Goal: Task Accomplishment & Management: Use online tool/utility

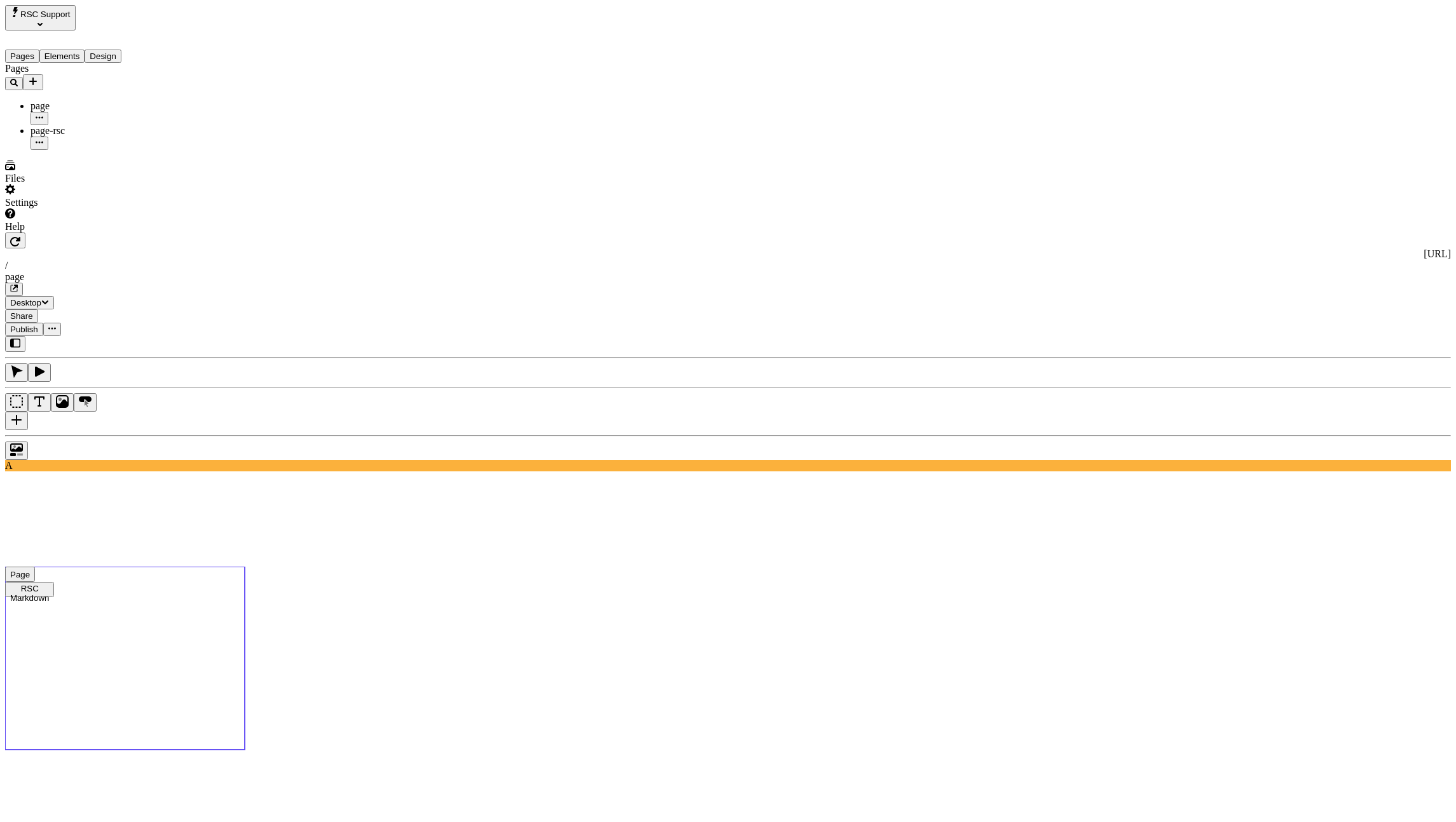
click at [244, 567] on use at bounding box center [125, 658] width 240 height 183
click at [195, 435] on div at bounding box center [728, 447] width 1446 height 24
click at [244, 567] on use at bounding box center [125, 658] width 240 height 183
click at [199, 435] on div at bounding box center [728, 447] width 1446 height 24
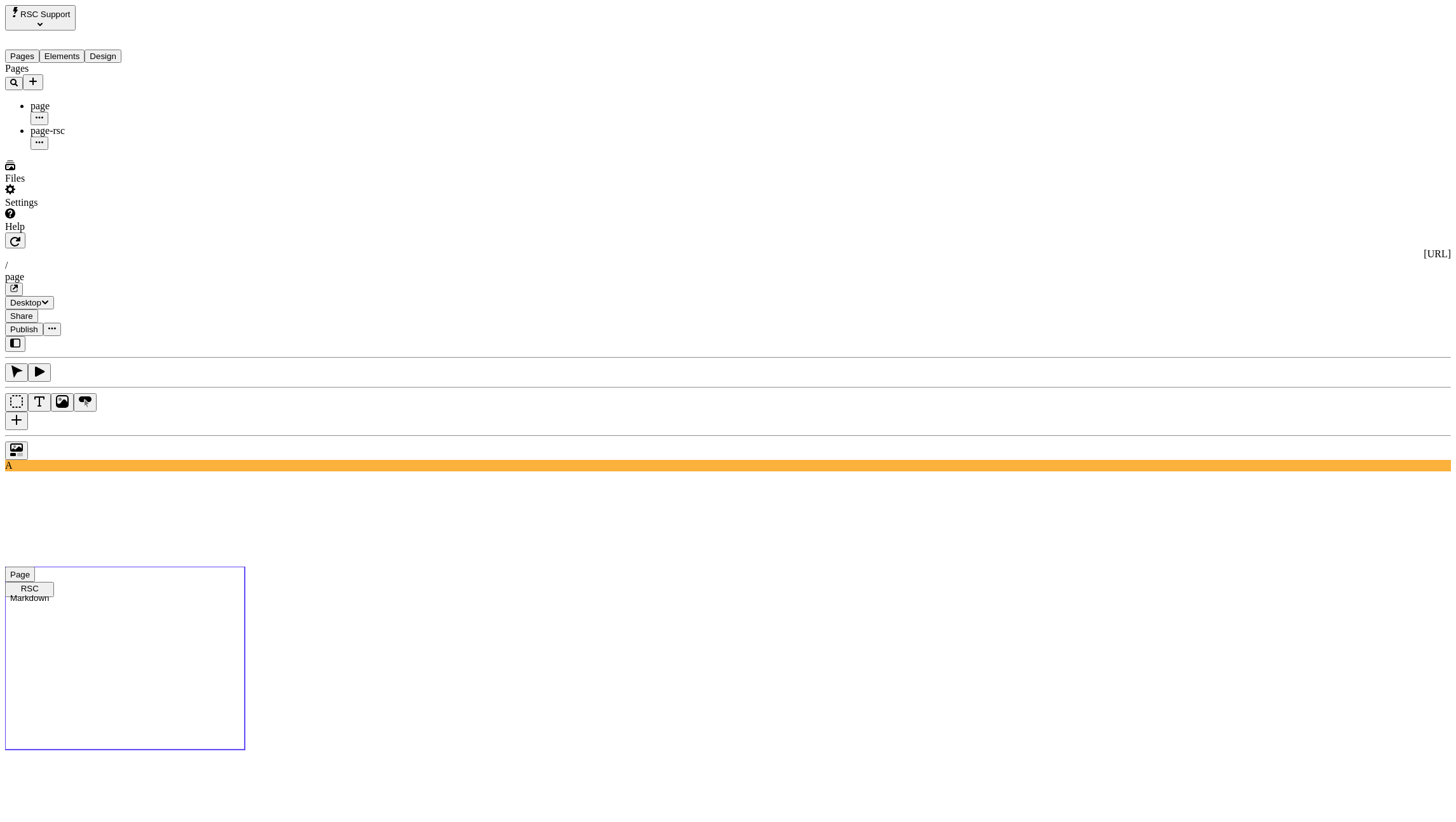
click at [244, 567] on use at bounding box center [125, 658] width 240 height 183
click at [20, 236] on icon "button" at bounding box center [15, 241] width 10 height 10
click at [244, 567] on use at bounding box center [125, 658] width 240 height 183
click at [1348, 214] on div "#0A228F" at bounding box center [1352, 211] width 113 height 12
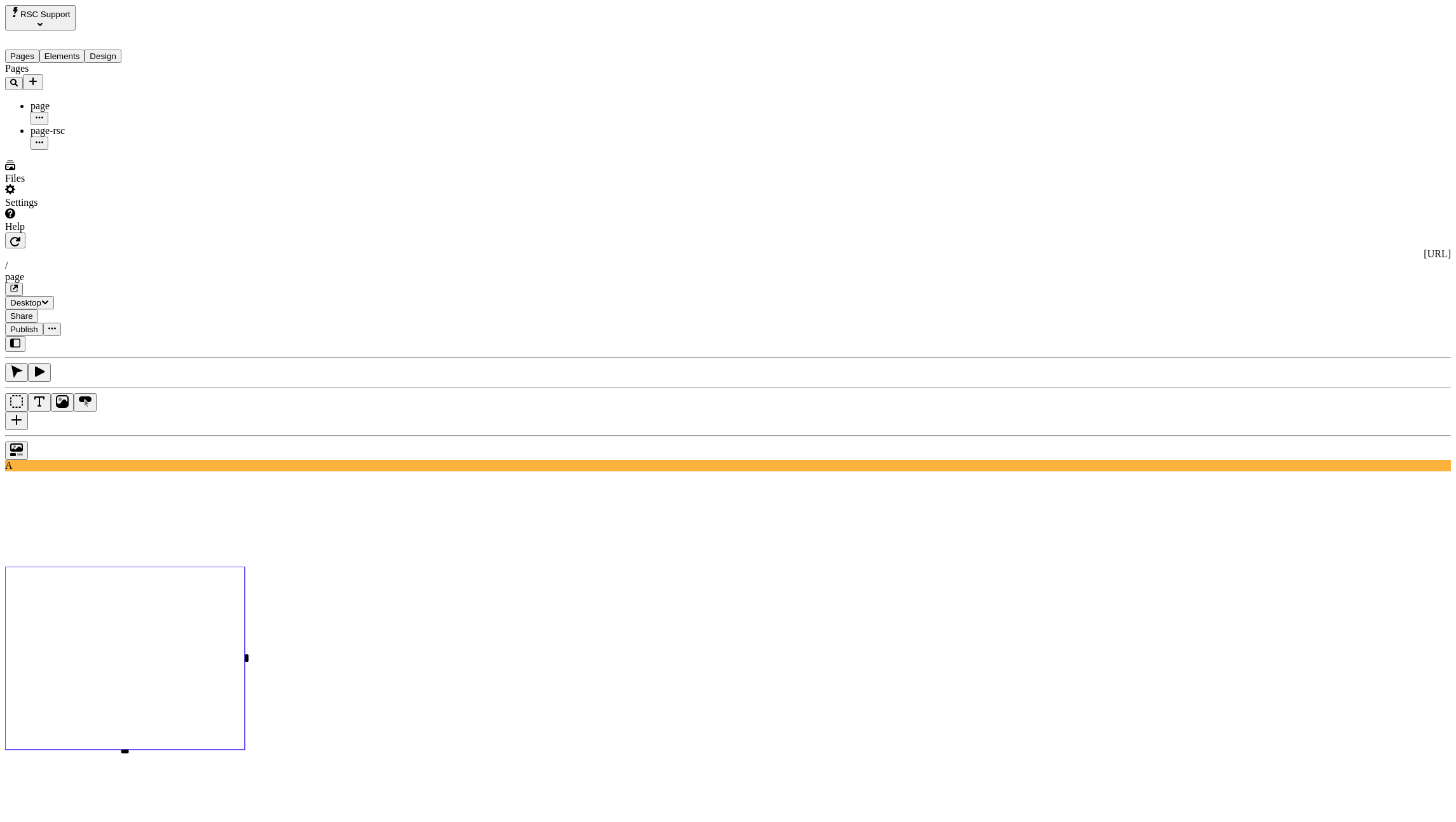
click at [244, 567] on use at bounding box center [125, 658] width 240 height 183
click at [121, 50] on button "Design" at bounding box center [102, 56] width 37 height 13
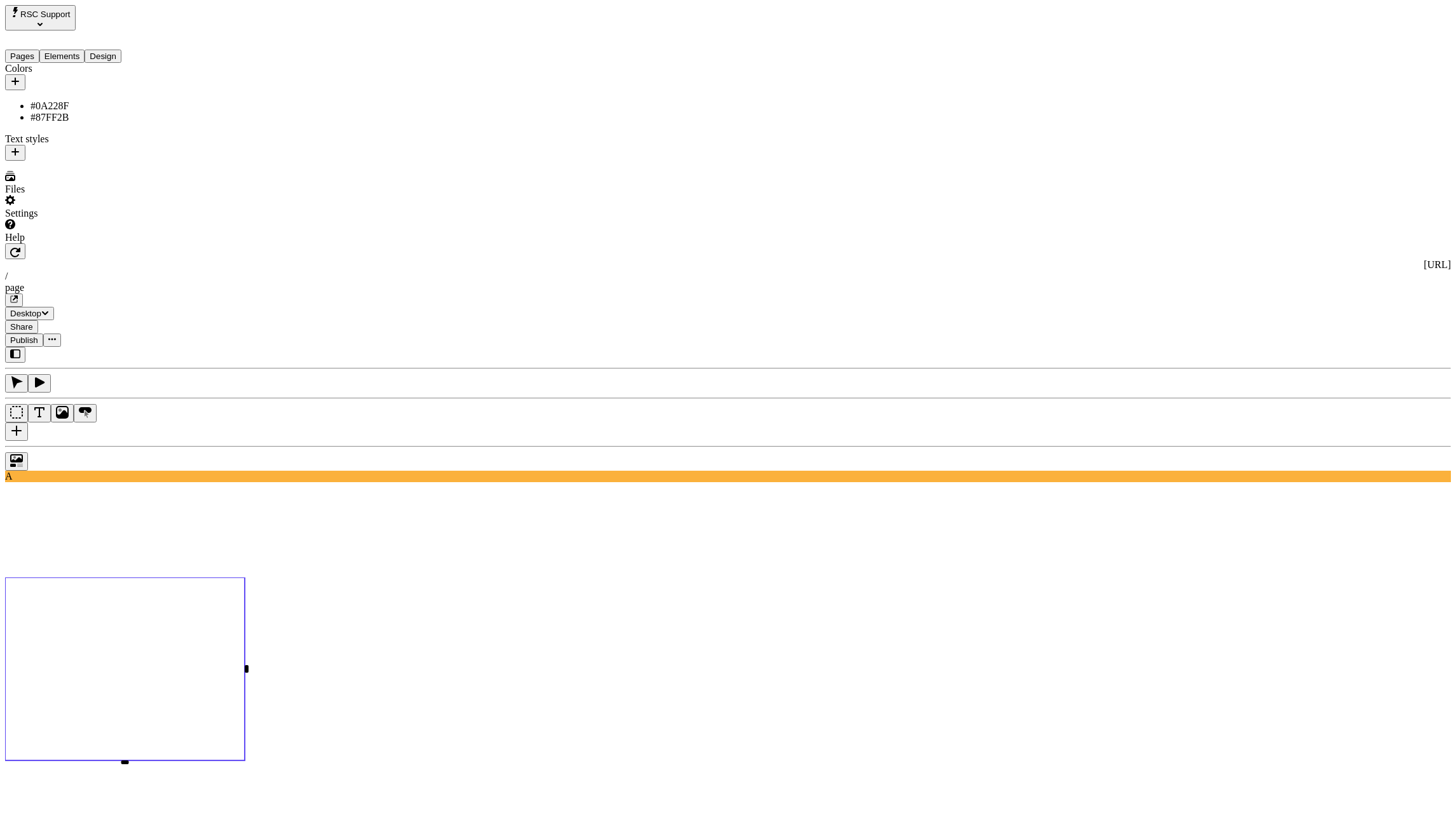
click at [69, 100] on div "#0A228F" at bounding box center [106, 106] width 151 height 12
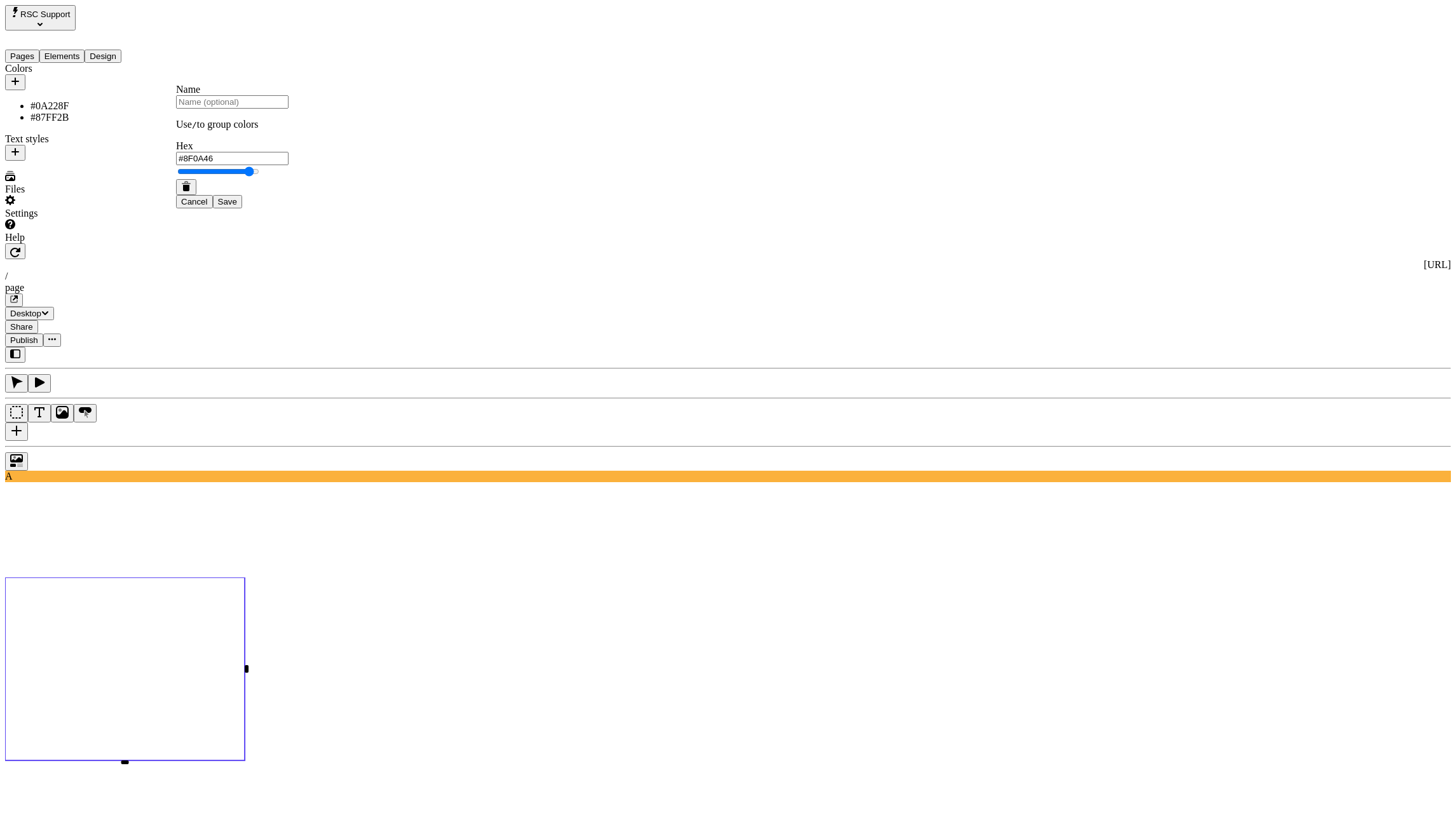
type input "#FF2B8B"
click at [237, 206] on span "Save" at bounding box center [227, 202] width 19 height 9
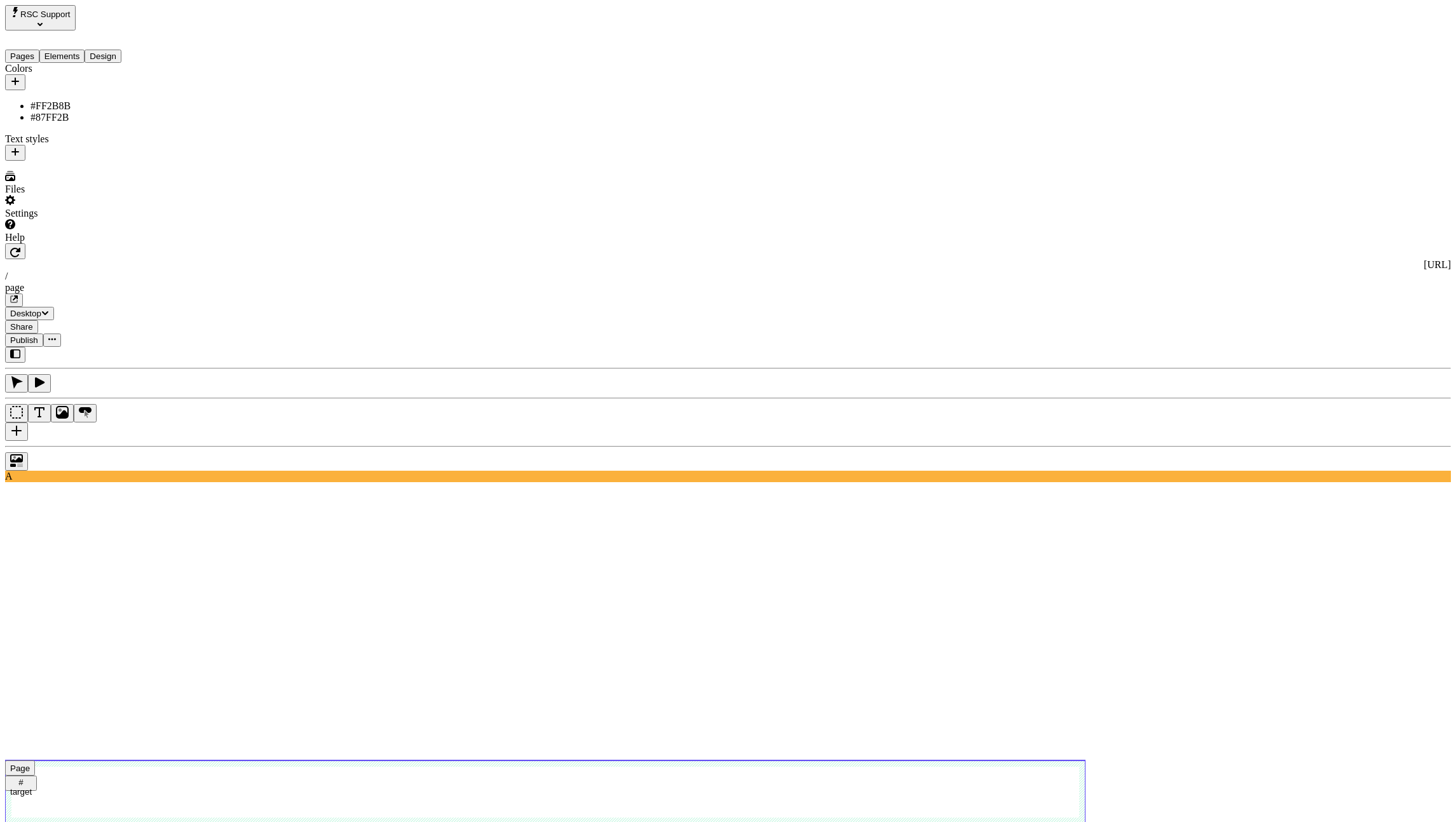
click at [306, 761] on use at bounding box center [545, 792] width 1080 height 64
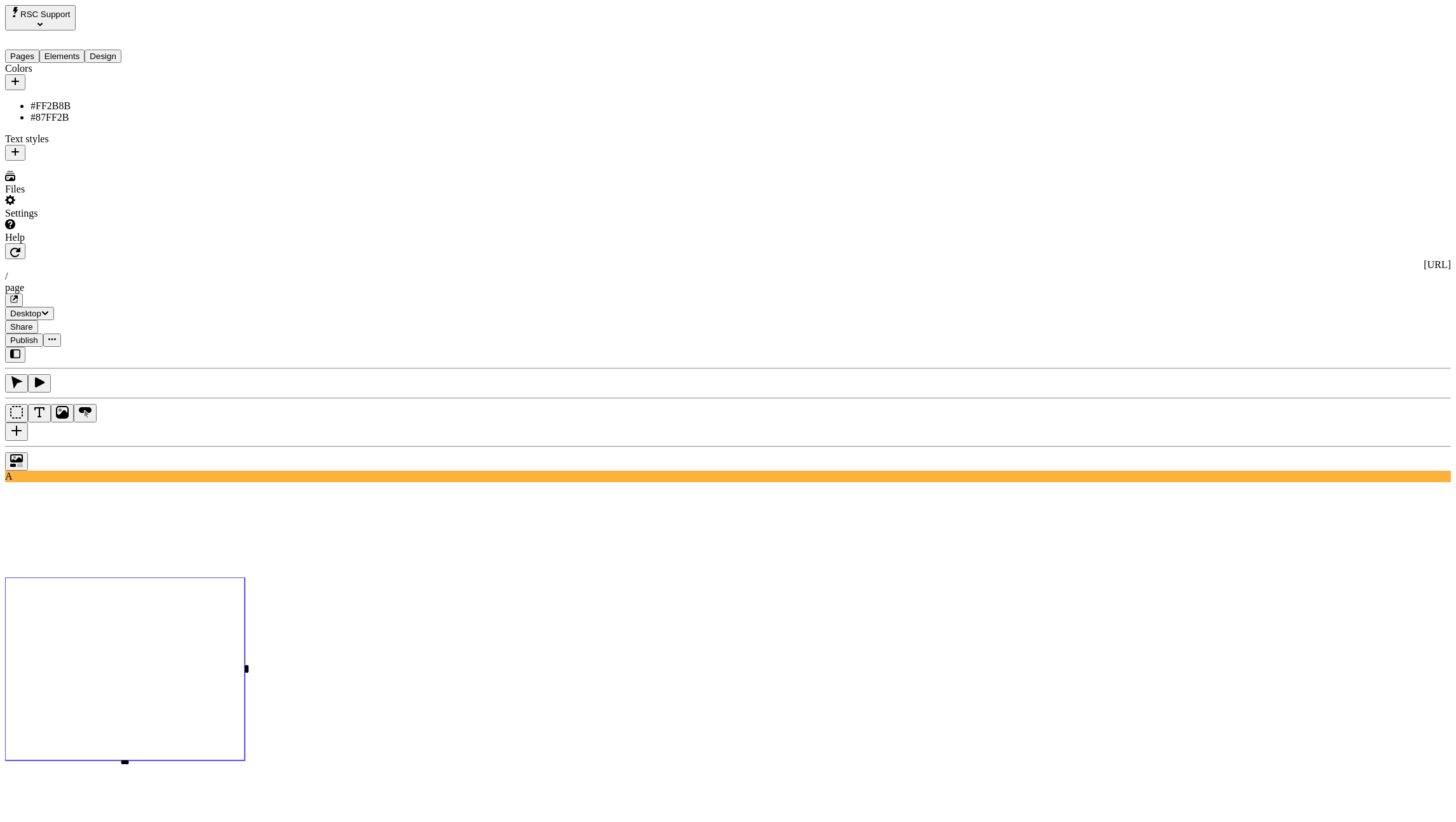
click at [25, 244] on button "button" at bounding box center [15, 251] width 20 height 16
click at [244, 578] on use at bounding box center [125, 669] width 240 height 183
click at [93, 100] on div "#FF2B8B" at bounding box center [106, 106] width 151 height 12
type input "#FFAA2B"
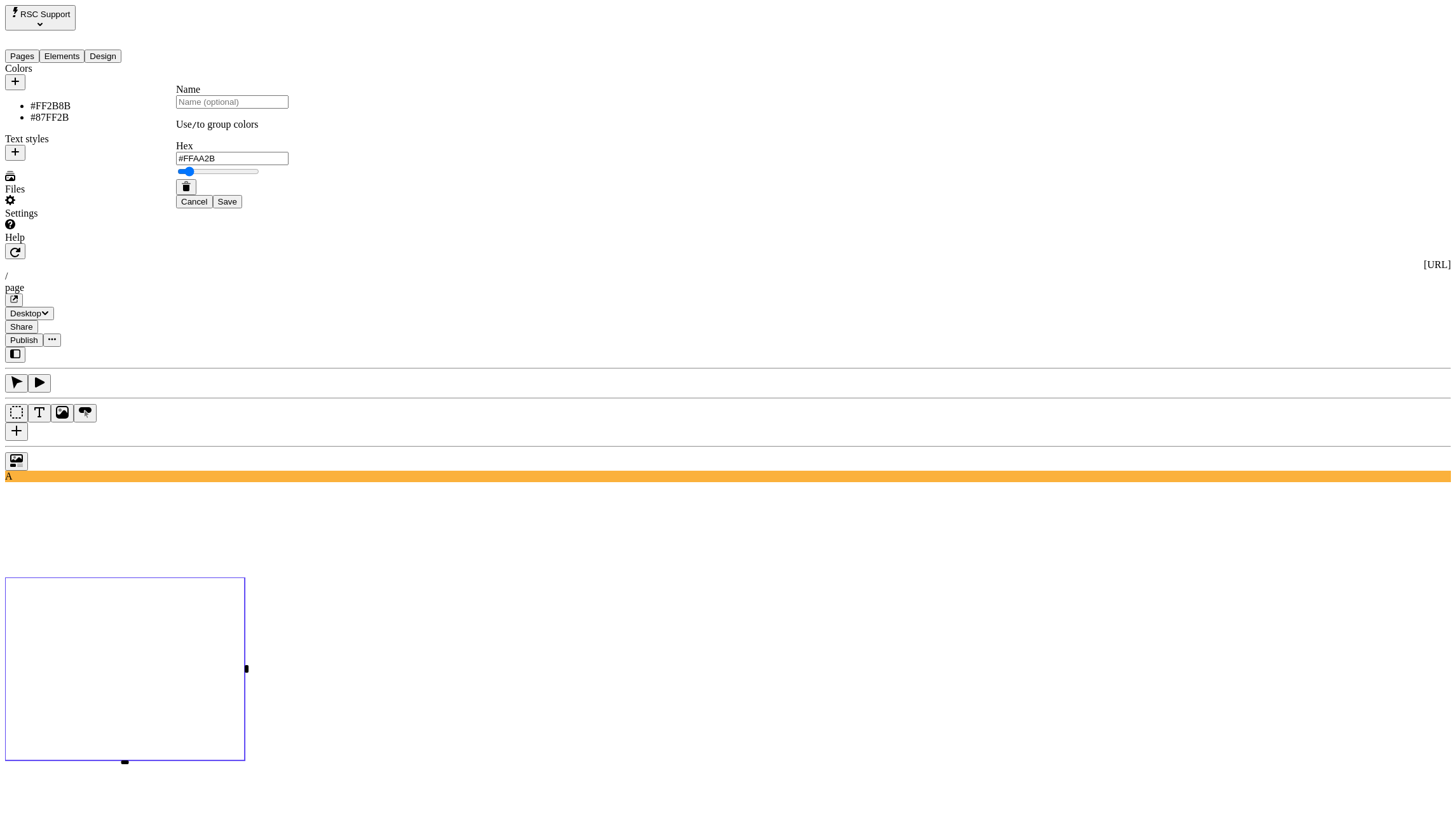
click at [242, 208] on button "Save" at bounding box center [227, 201] width 29 height 13
click at [92, 100] on div "#FFAA2B" at bounding box center [106, 106] width 151 height 12
type input "#2B8EFF"
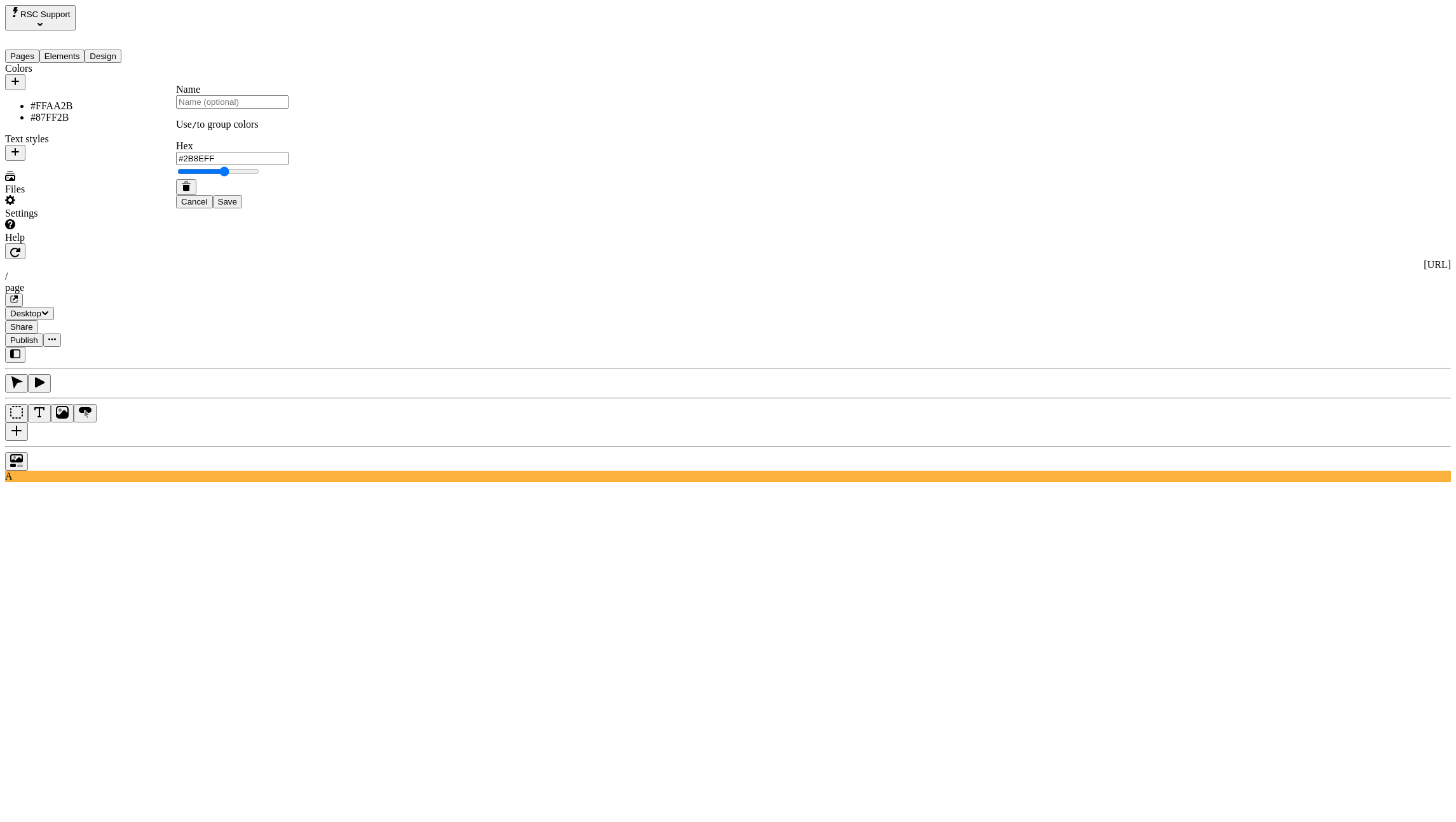
click at [242, 208] on button "Save" at bounding box center [227, 201] width 29 height 13
click at [20, 247] on icon "button" at bounding box center [15, 252] width 10 height 10
click at [25, 244] on button "button" at bounding box center [15, 251] width 20 height 16
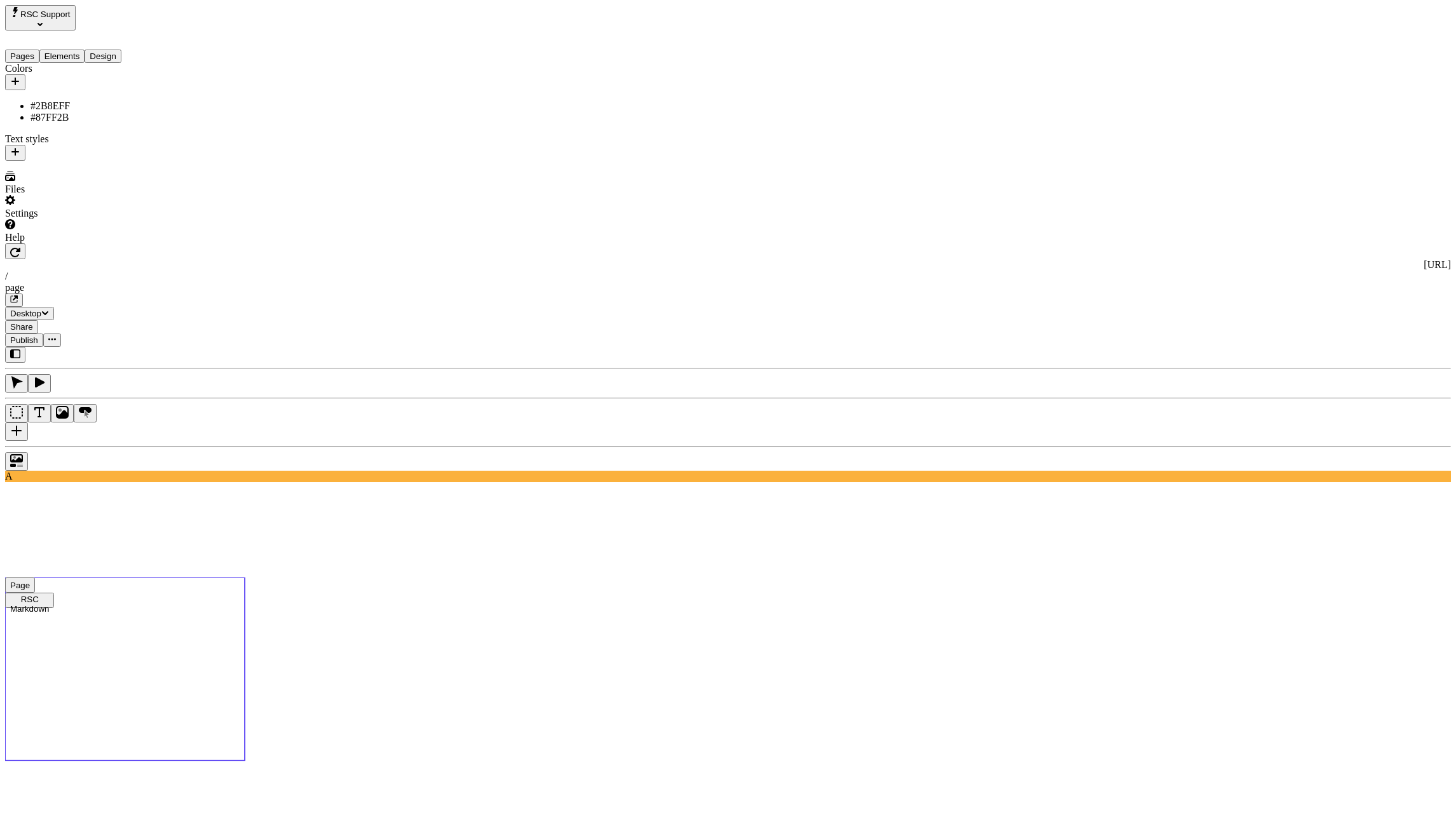
click at [244, 578] on use at bounding box center [125, 669] width 240 height 183
click at [20, 247] on icon "button" at bounding box center [15, 252] width 10 height 10
click at [244, 578] on use at bounding box center [125, 664] width 240 height 172
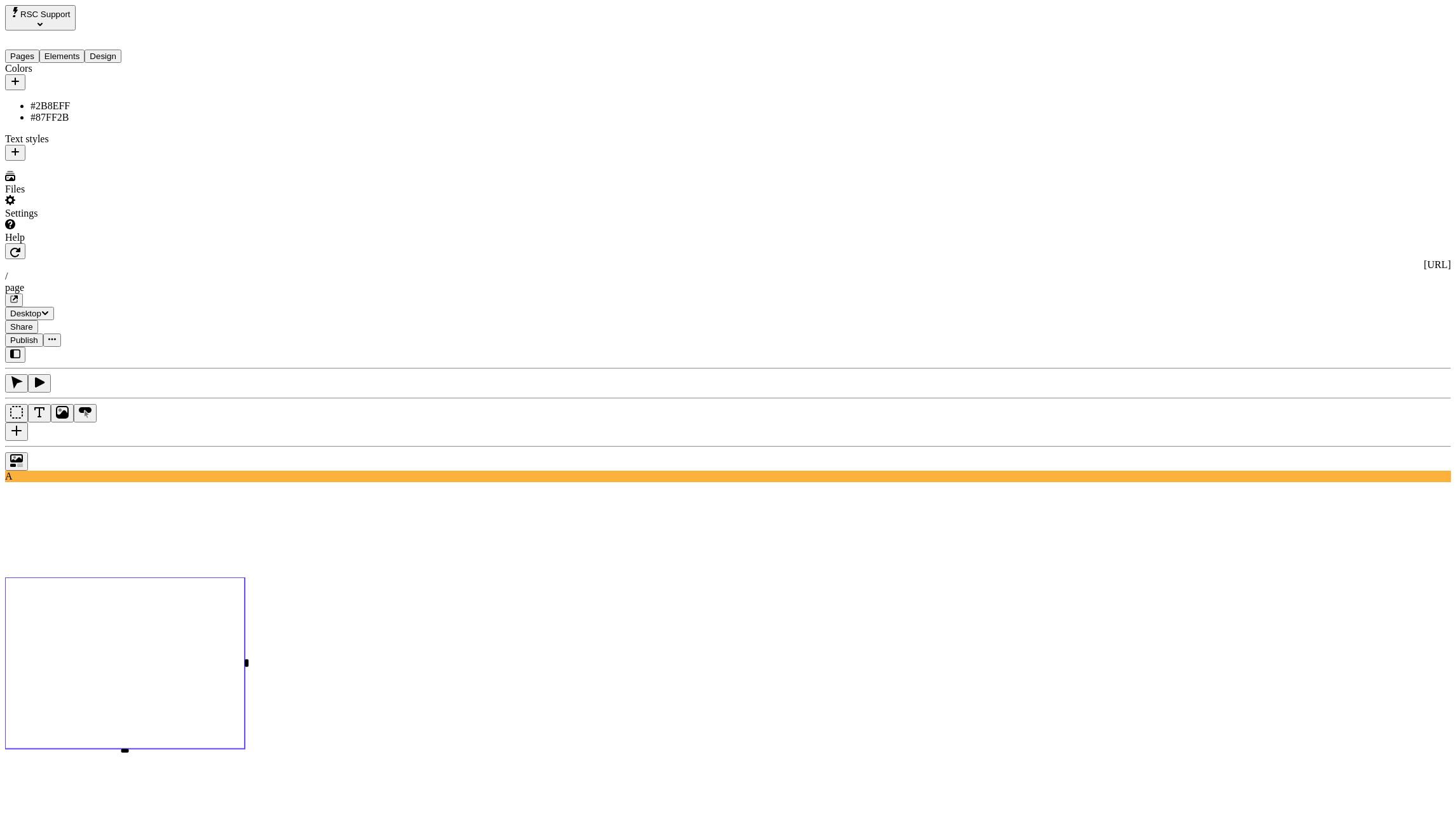
drag, startPoint x: 1329, startPoint y: 172, endPoint x: 1306, endPoint y: 171, distance: 23.0
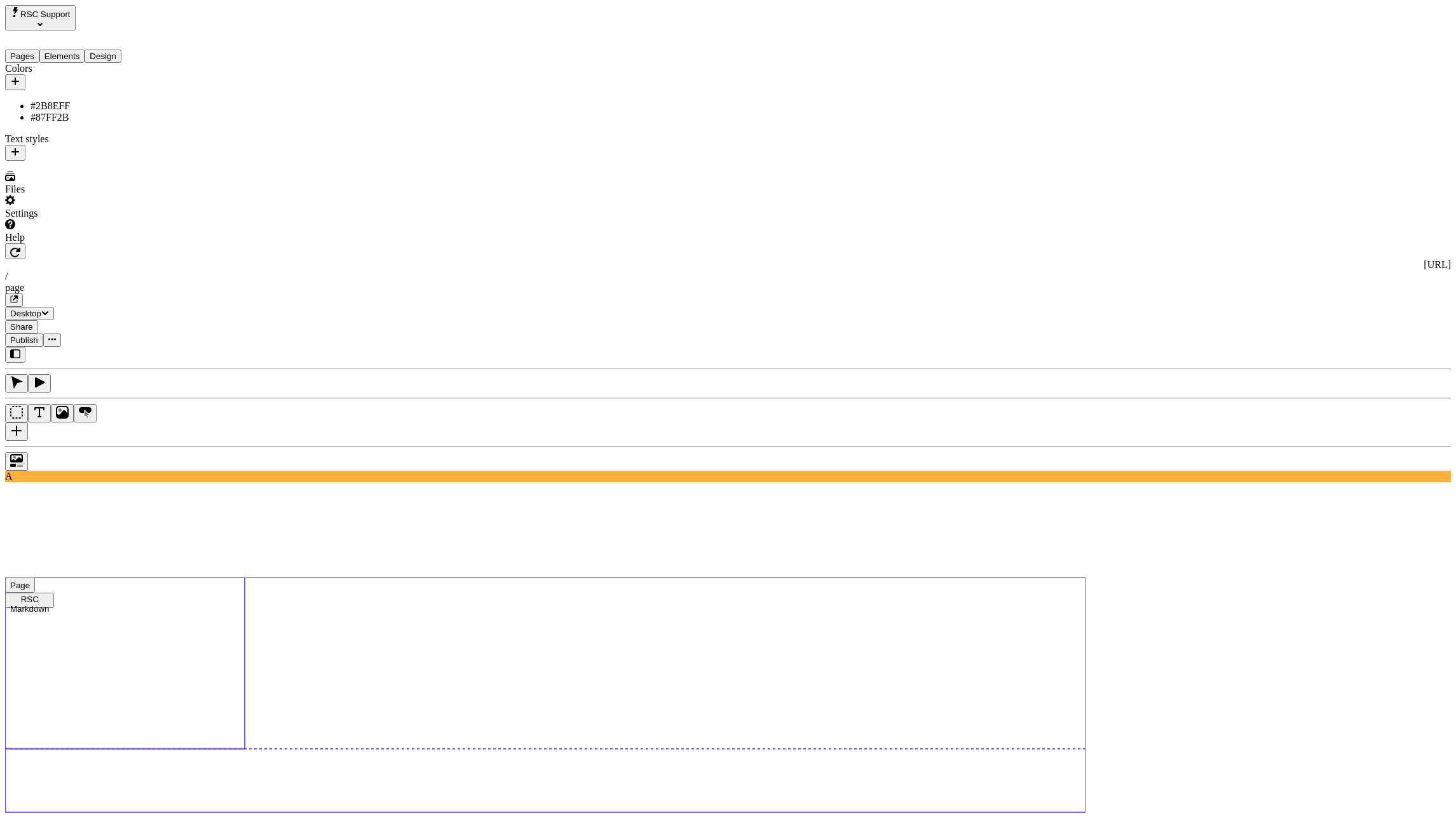
click at [244, 578] on use at bounding box center [125, 664] width 240 height 172
click at [1085, 578] on use at bounding box center [545, 695] width 1080 height 235
click at [244, 578] on use at bounding box center [125, 664] width 240 height 172
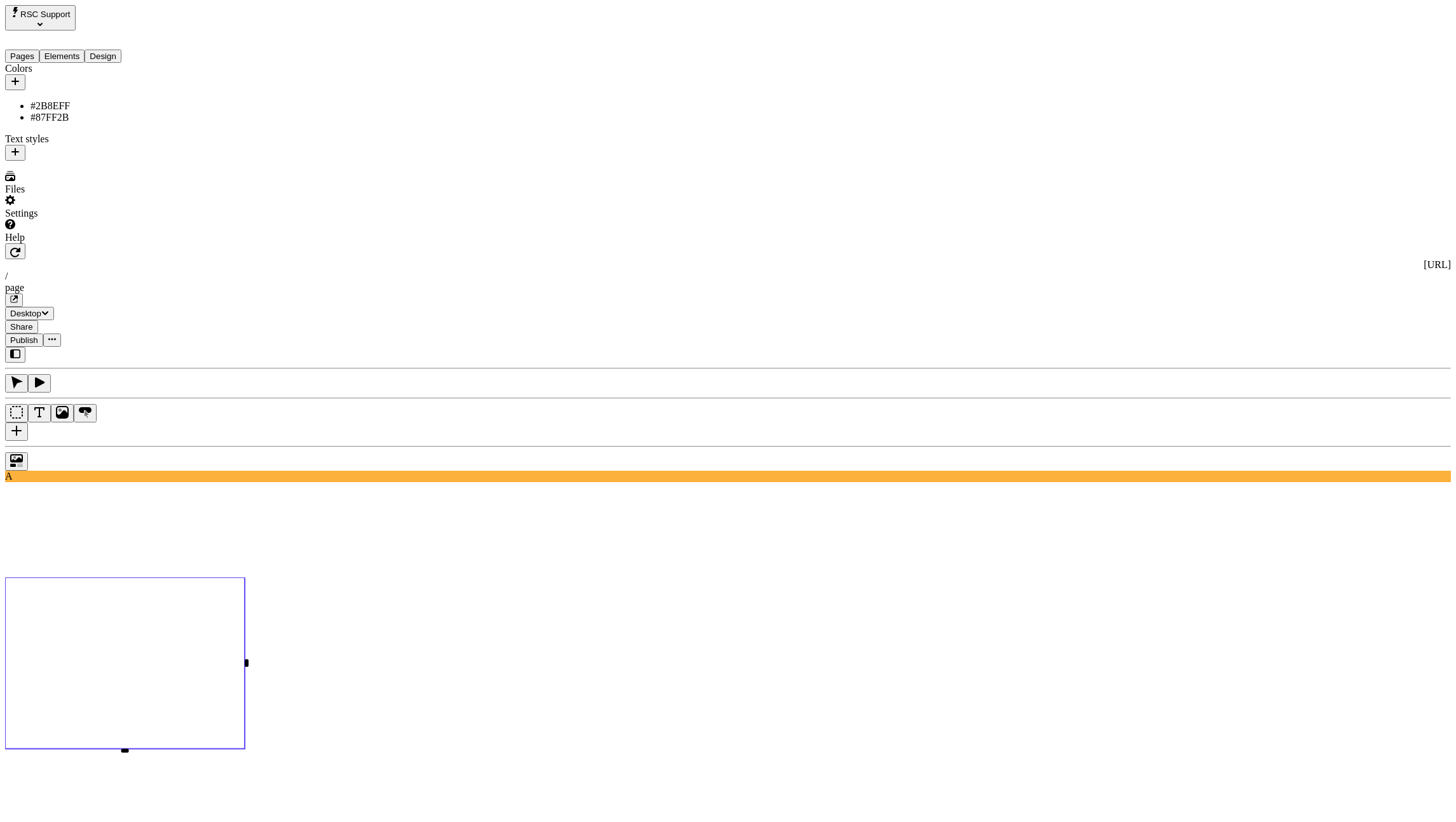
click at [1085, 578] on use at bounding box center [545, 695] width 1080 height 235
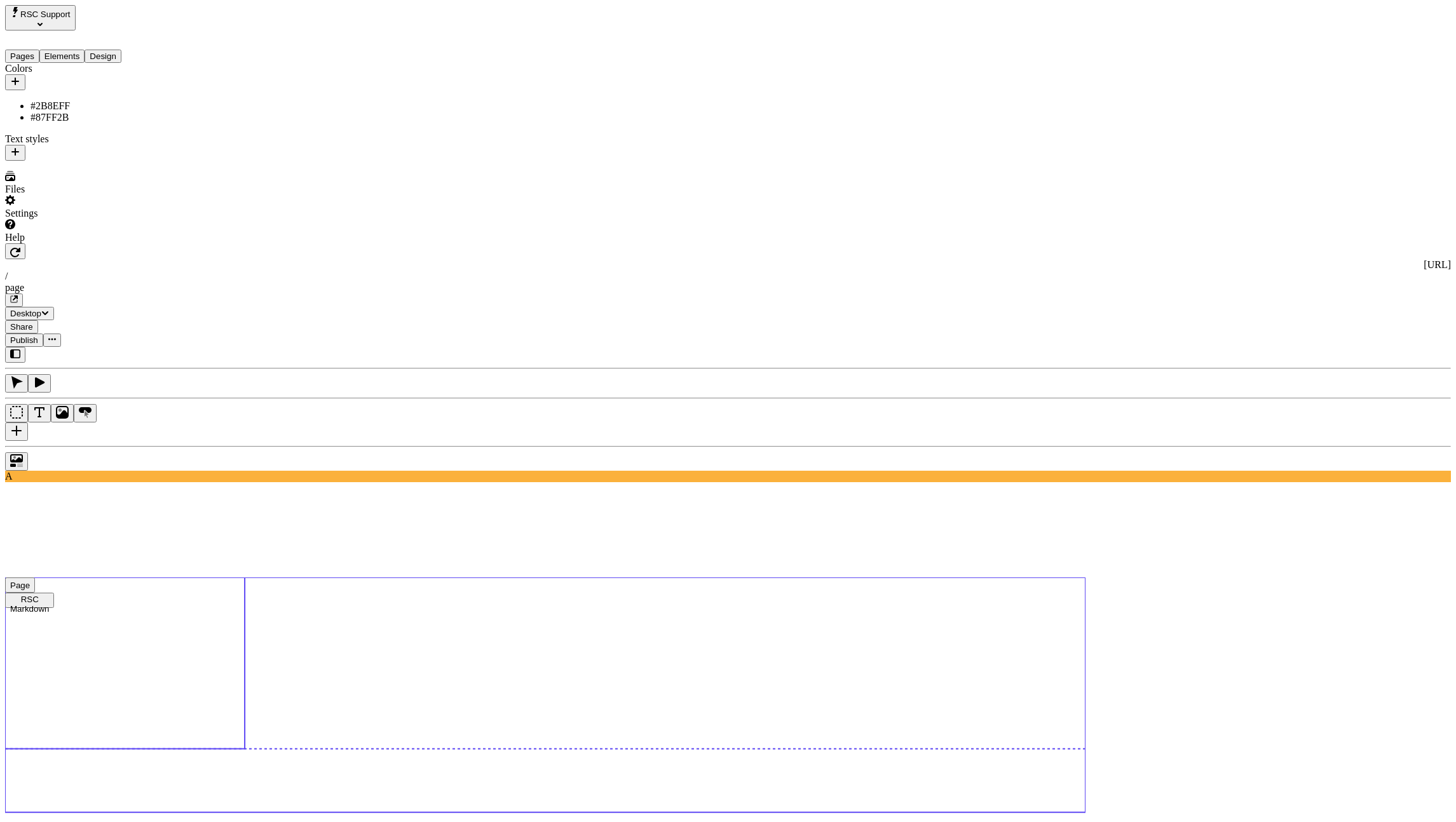
click at [244, 578] on use at bounding box center [125, 664] width 240 height 172
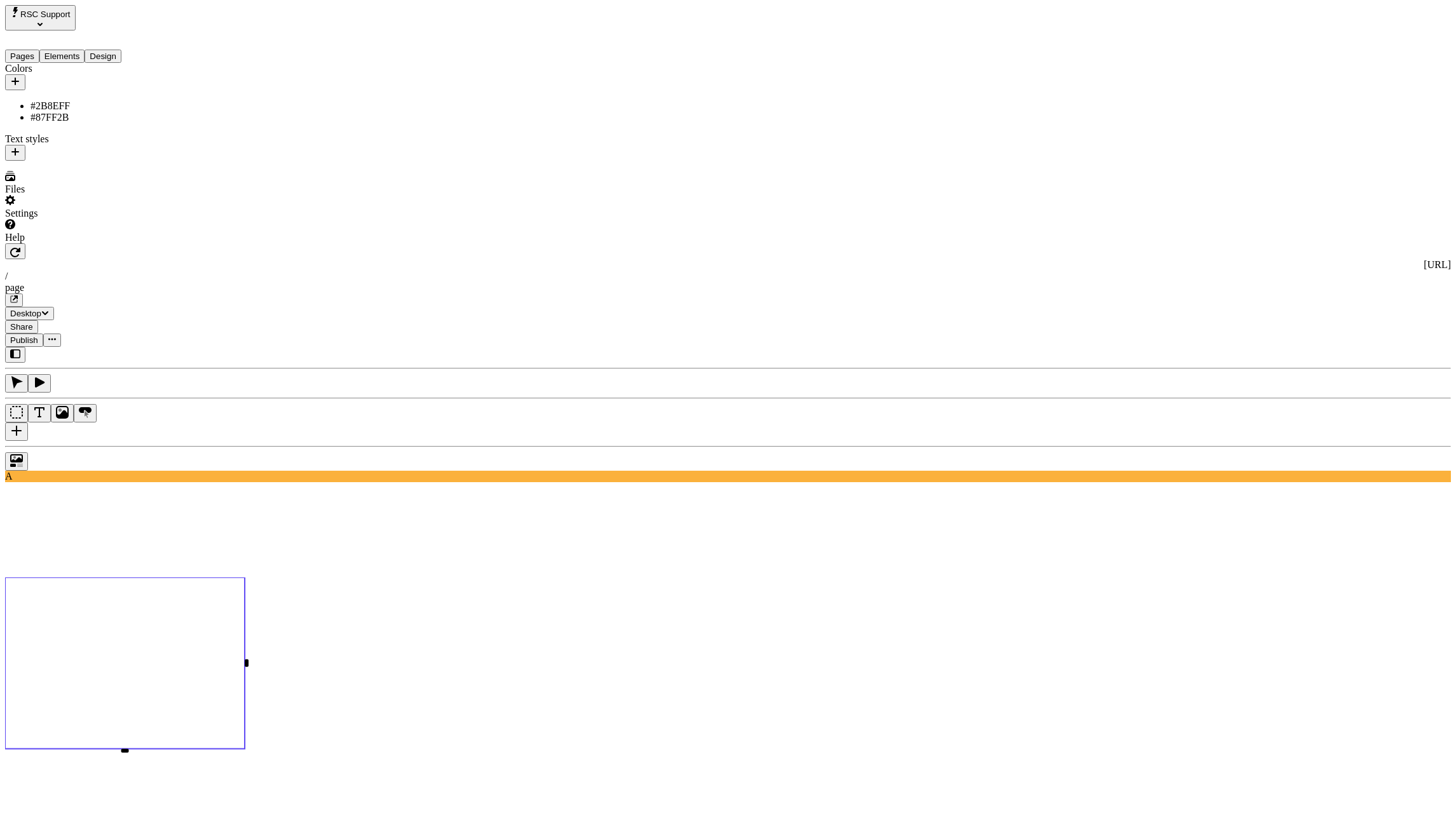
click at [1085, 578] on use at bounding box center [545, 695] width 1080 height 235
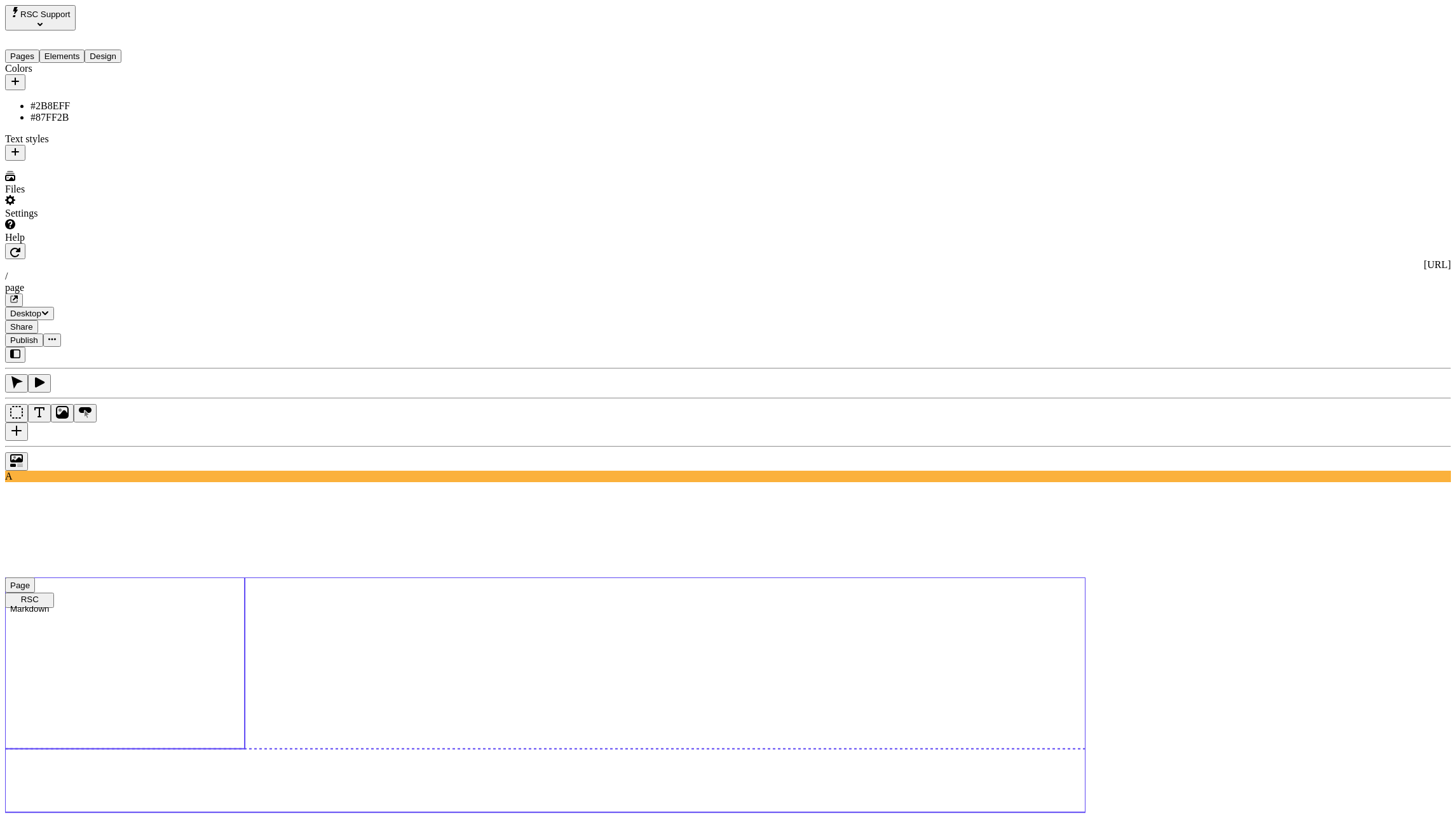
click at [244, 578] on use at bounding box center [125, 664] width 240 height 172
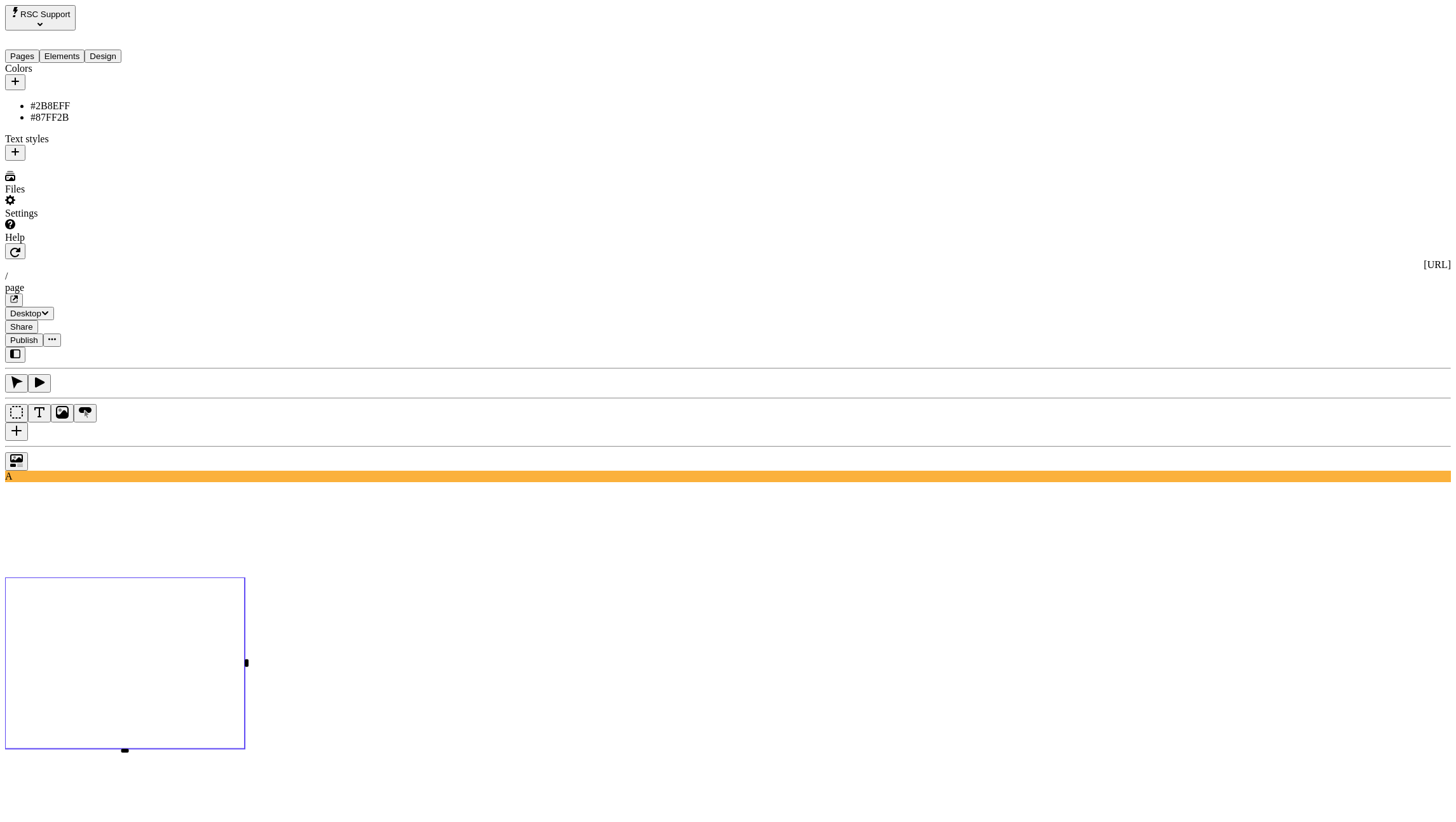
click at [1280, 177] on div "Reset to base" at bounding box center [1291, 188] width 23 height 35
click at [25, 244] on button "button" at bounding box center [15, 251] width 20 height 16
click at [20, 247] on icon "button" at bounding box center [15, 252] width 10 height 9
click at [244, 578] on use at bounding box center [125, 664] width 240 height 172
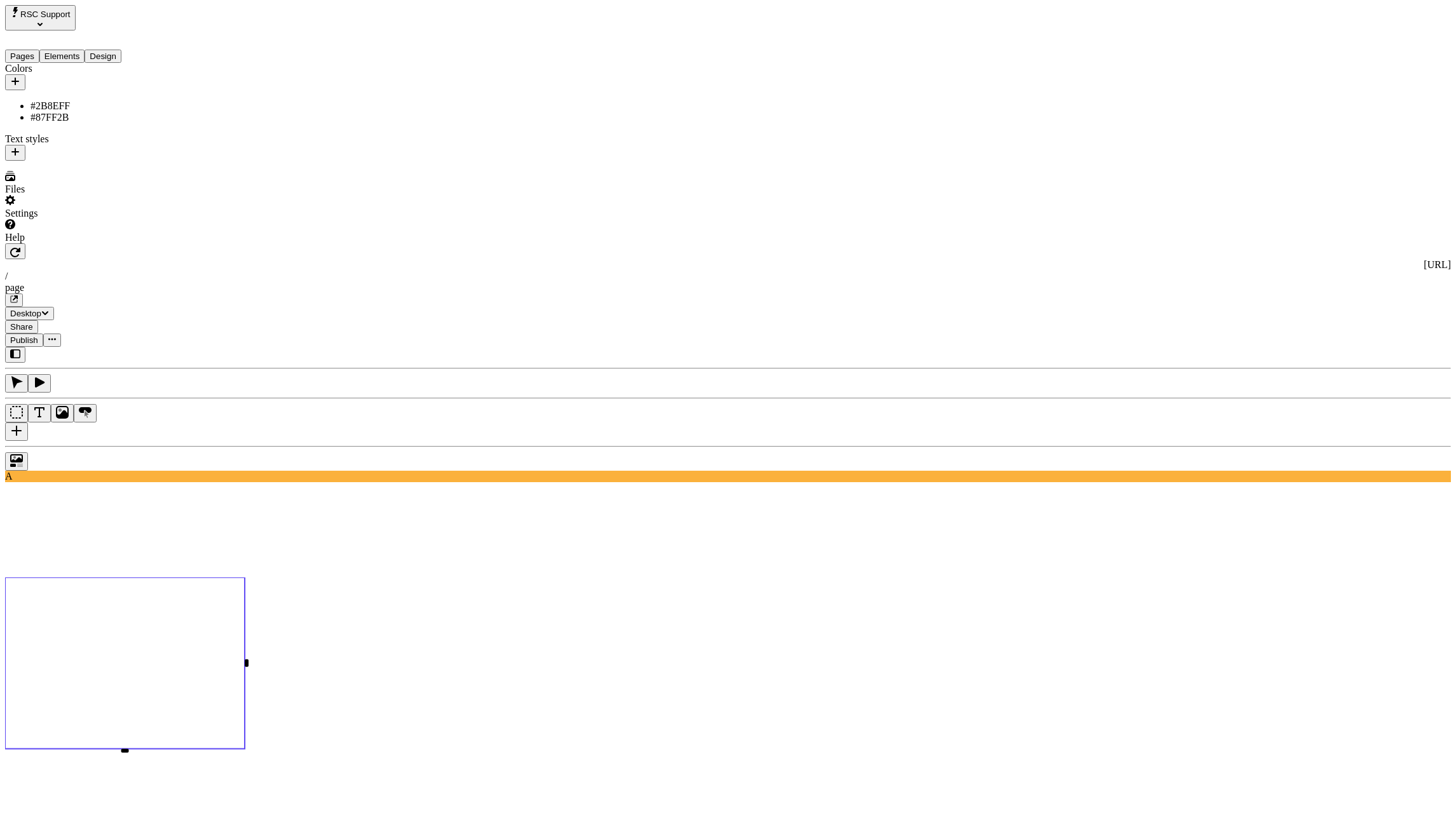
click at [1342, 234] on div "#87FF2B" at bounding box center [1352, 234] width 113 height 12
click at [1351, 214] on div "#2B8EFF" at bounding box center [1352, 211] width 113 height 12
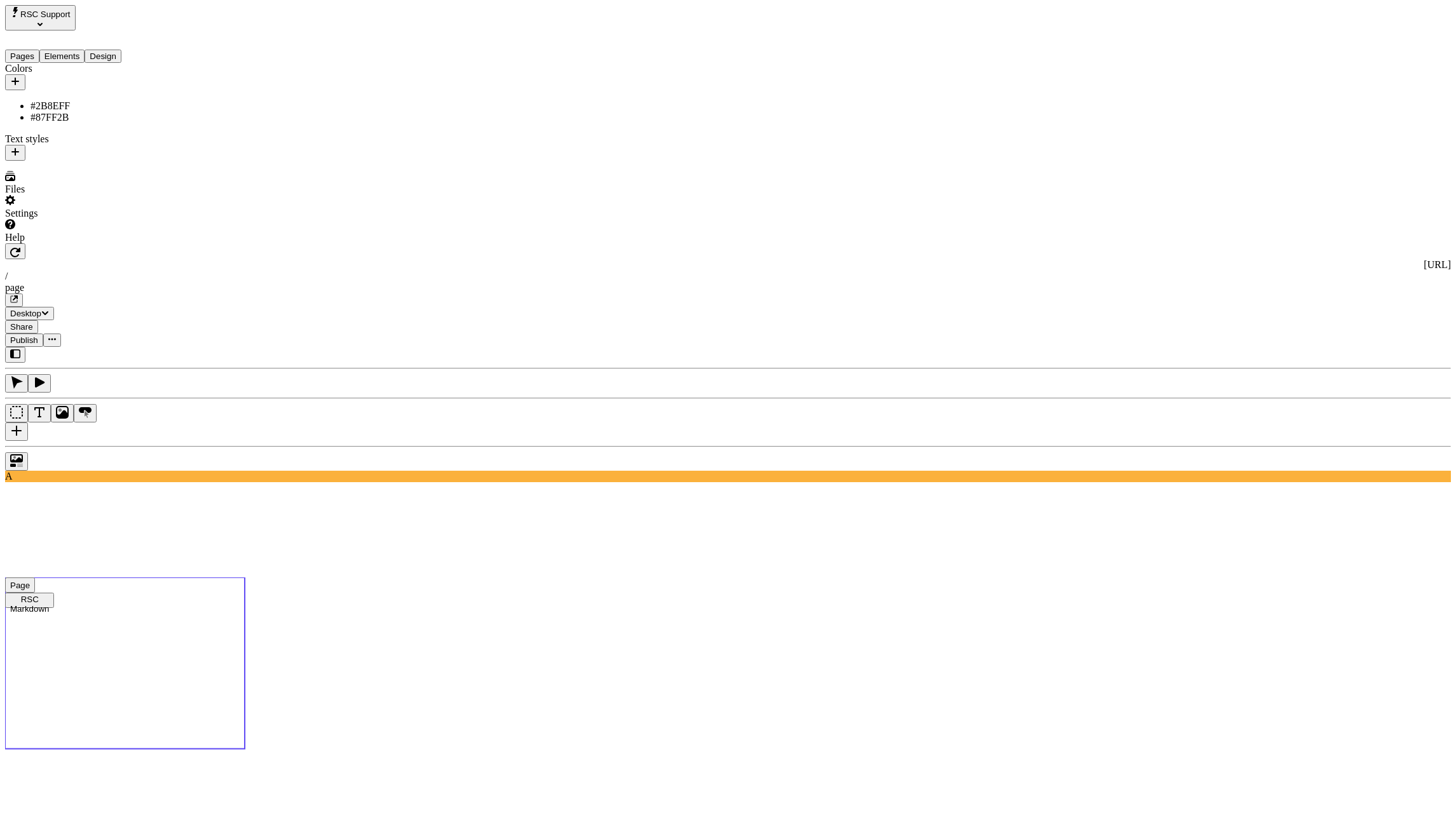
click at [244, 578] on use at bounding box center [125, 664] width 240 height 172
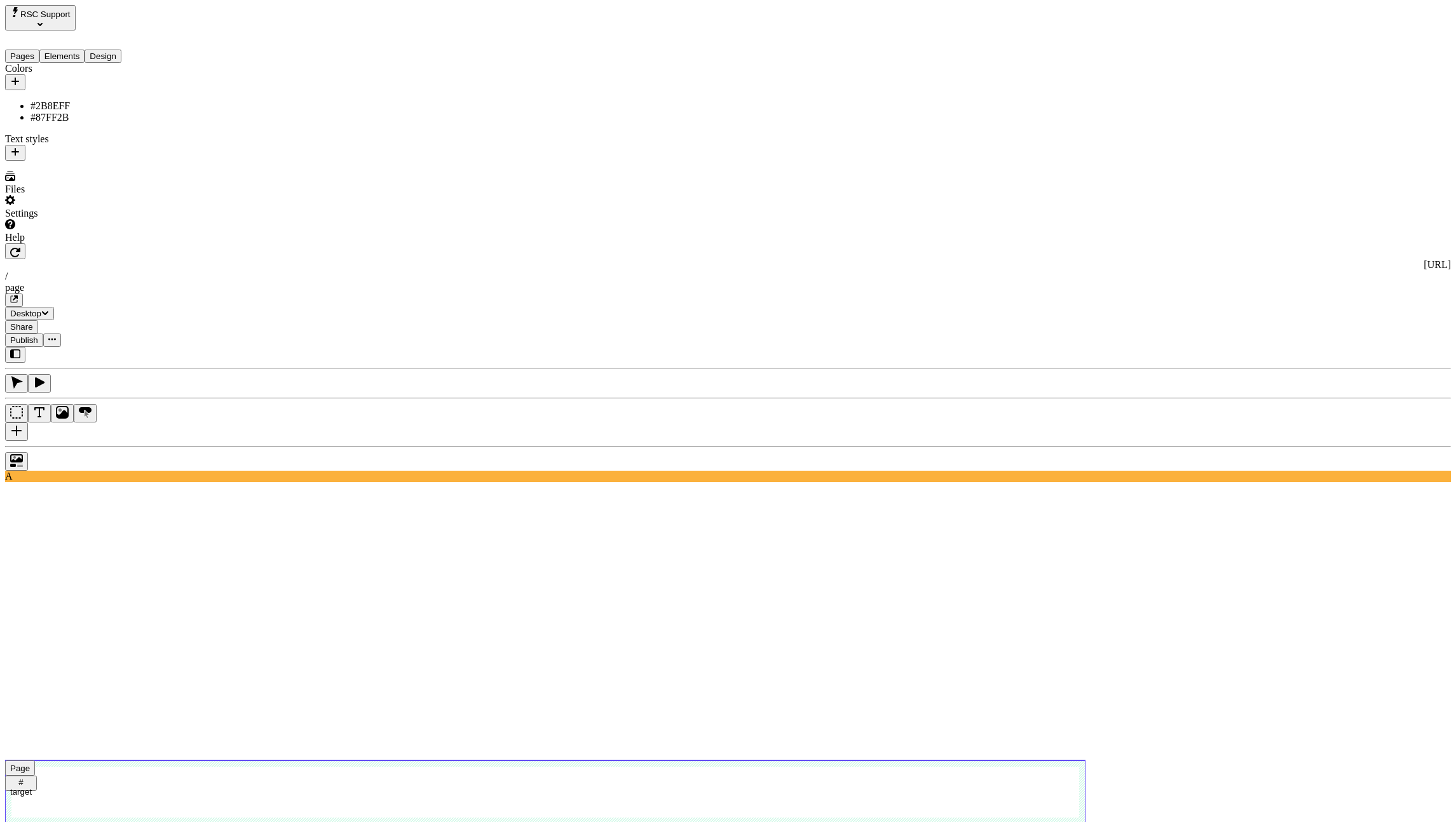
click at [352, 761] on use at bounding box center [545, 792] width 1080 height 64
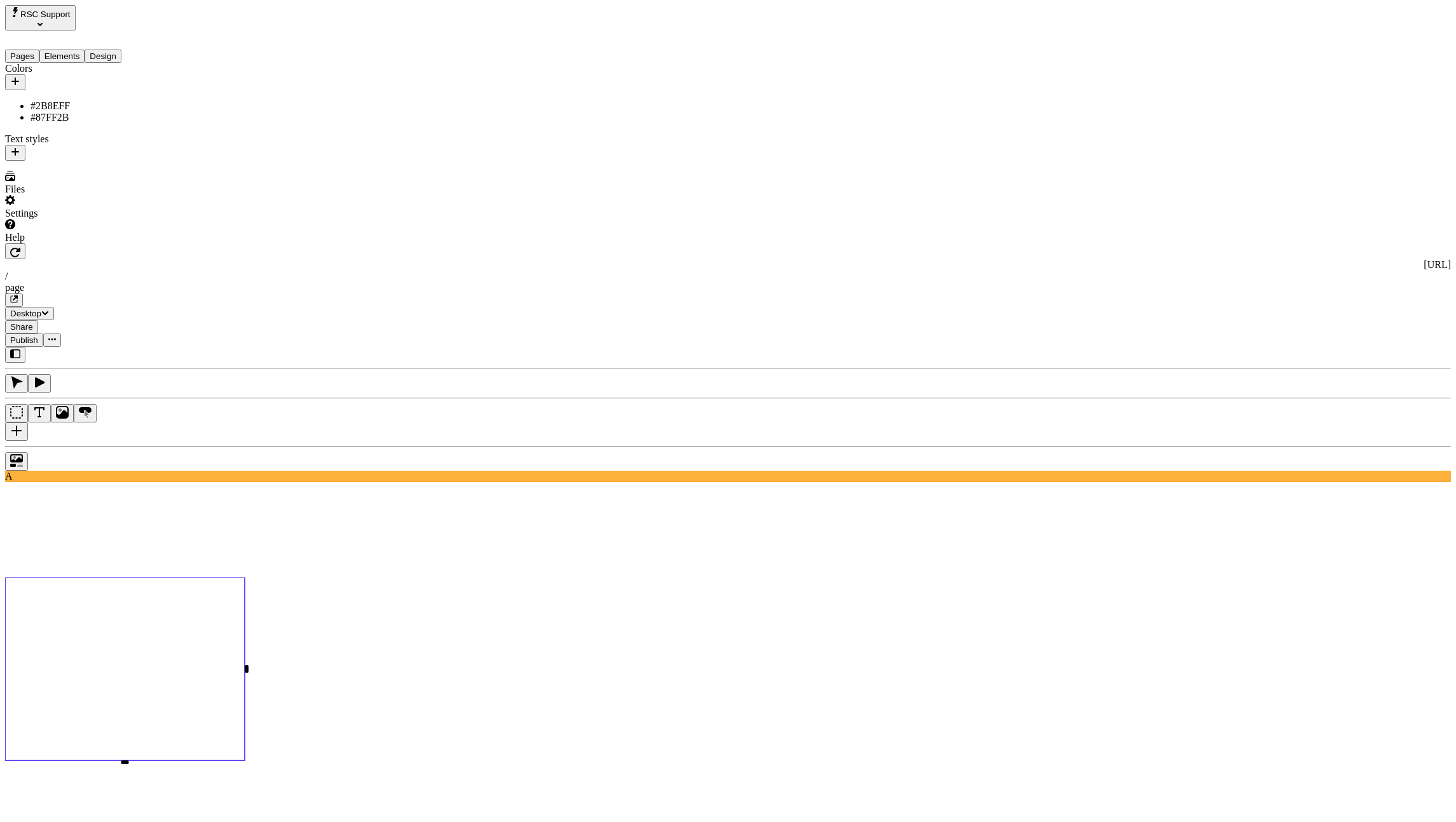
click at [1331, 237] on div "#87FF2B" at bounding box center [1352, 234] width 113 height 12
click at [20, 247] on icon "button" at bounding box center [15, 252] width 10 height 10
click at [244, 578] on use at bounding box center [125, 669] width 240 height 183
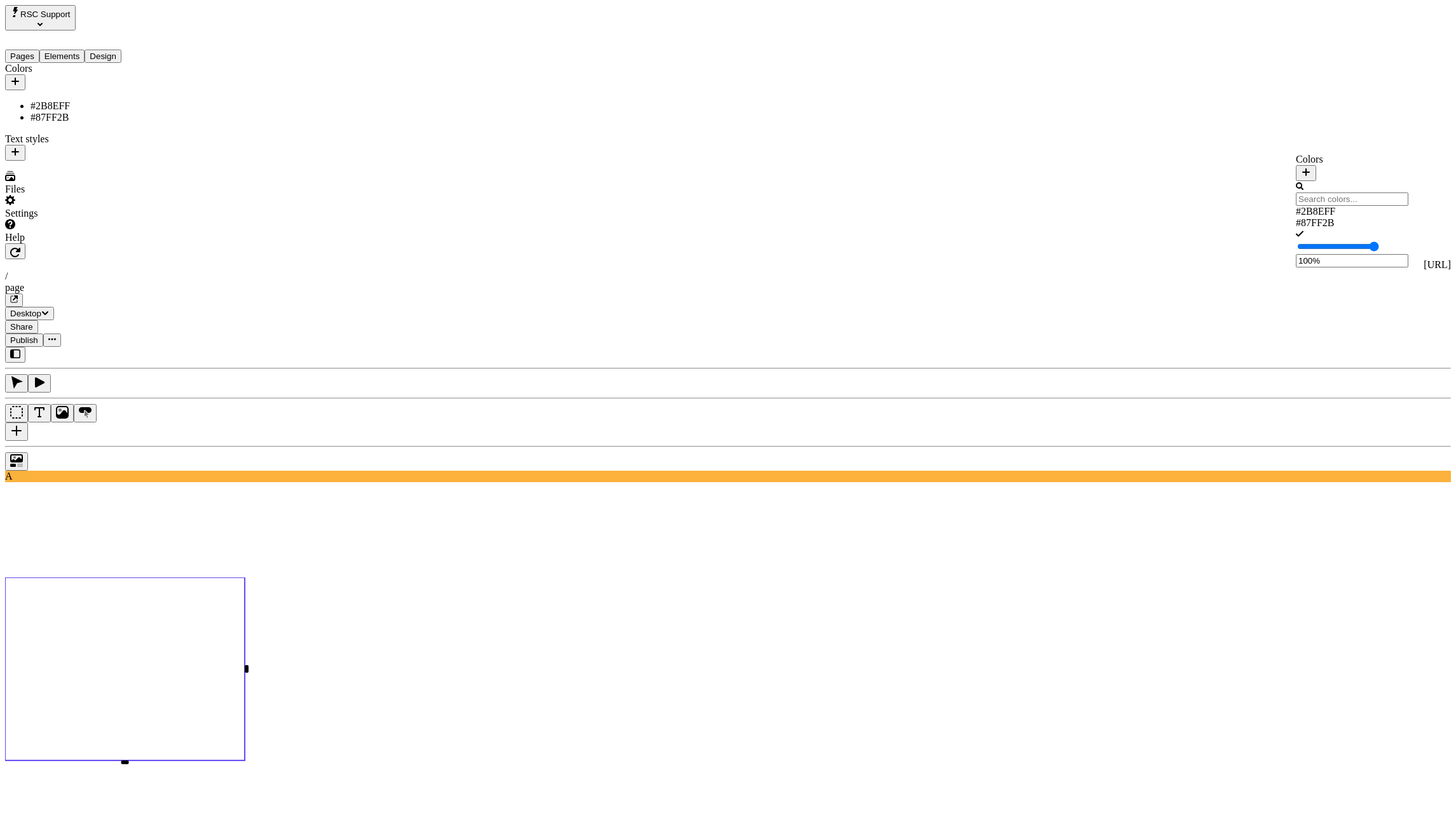
click at [1342, 218] on div "#2B8EFF" at bounding box center [1352, 211] width 113 height 12
click at [1363, 229] on div "#87FF2B" at bounding box center [1352, 234] width 113 height 12
click at [1352, 207] on div "#2B8EFF" at bounding box center [1352, 211] width 113 height 12
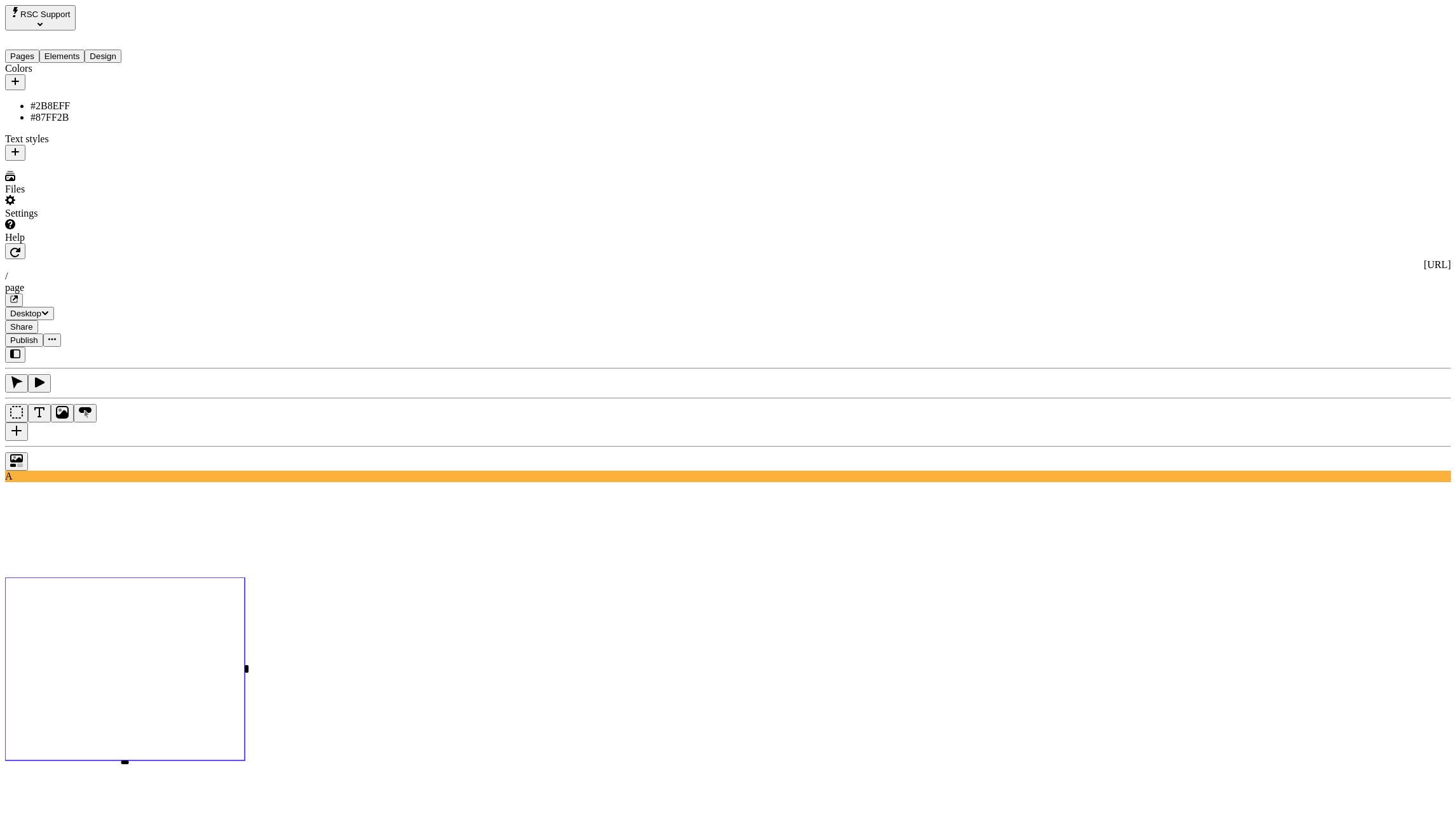
click at [1367, 231] on div "#87FF2B" at bounding box center [1352, 234] width 113 height 12
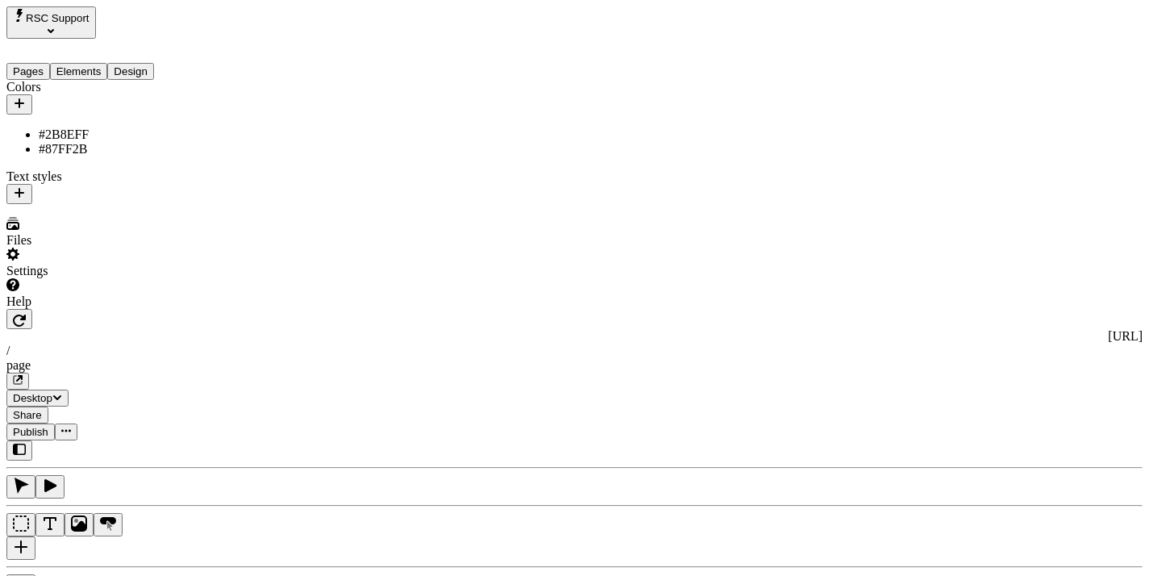
click at [1012, 349] on div "Scroll to element" at bounding box center [1052, 342] width 173 height 15
click at [1008, 307] on div "target" at bounding box center [1052, 300] width 173 height 15
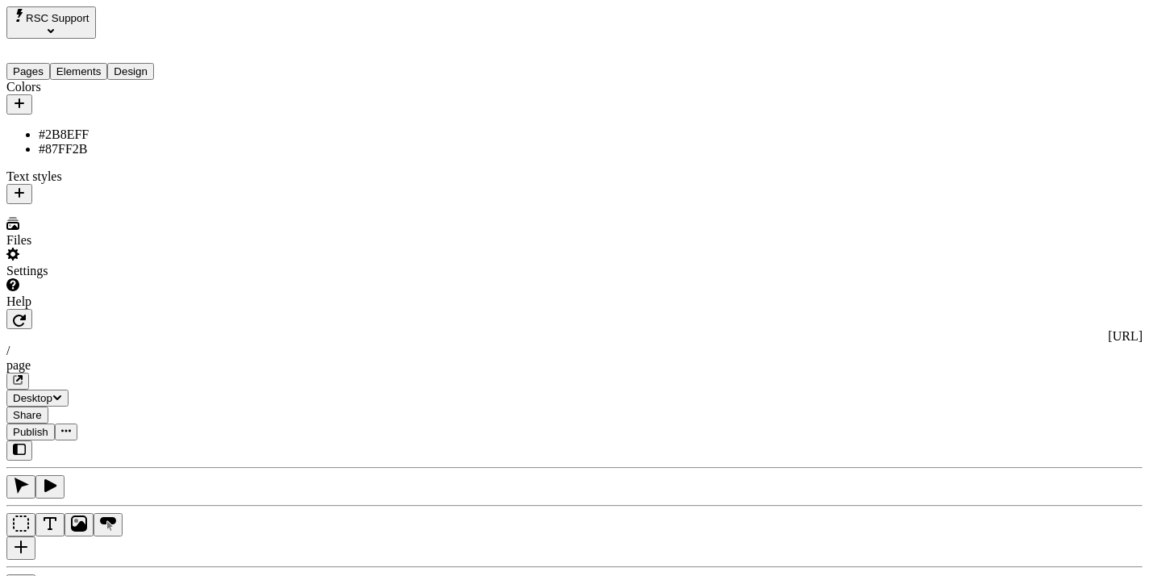
type input "target"
click at [108, 64] on button "Elements" at bounding box center [79, 71] width 58 height 17
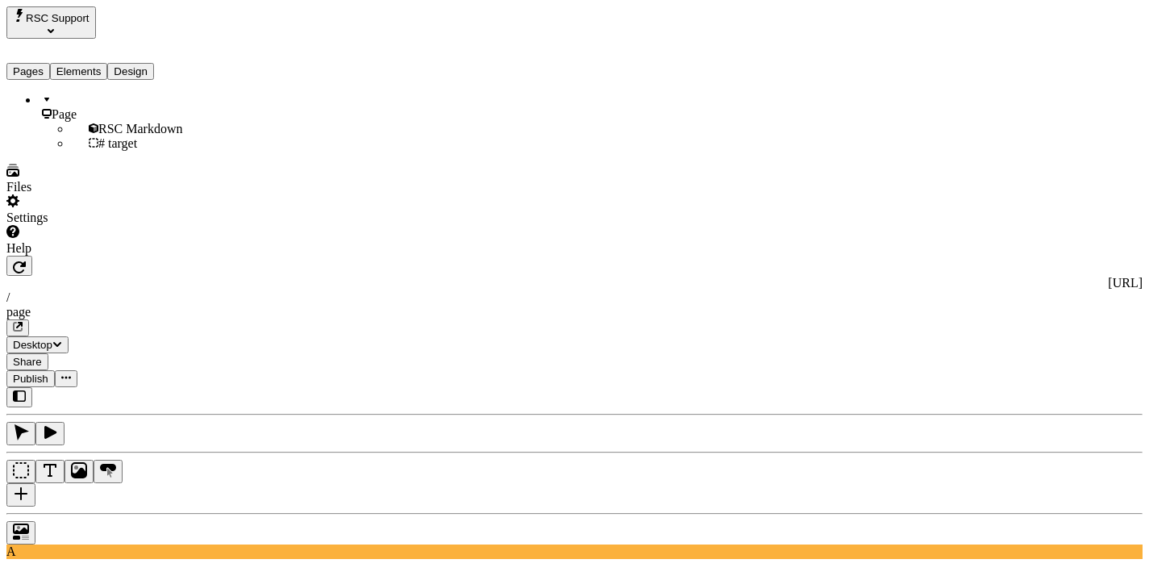
click at [247, 513] on div at bounding box center [574, 528] width 1136 height 31
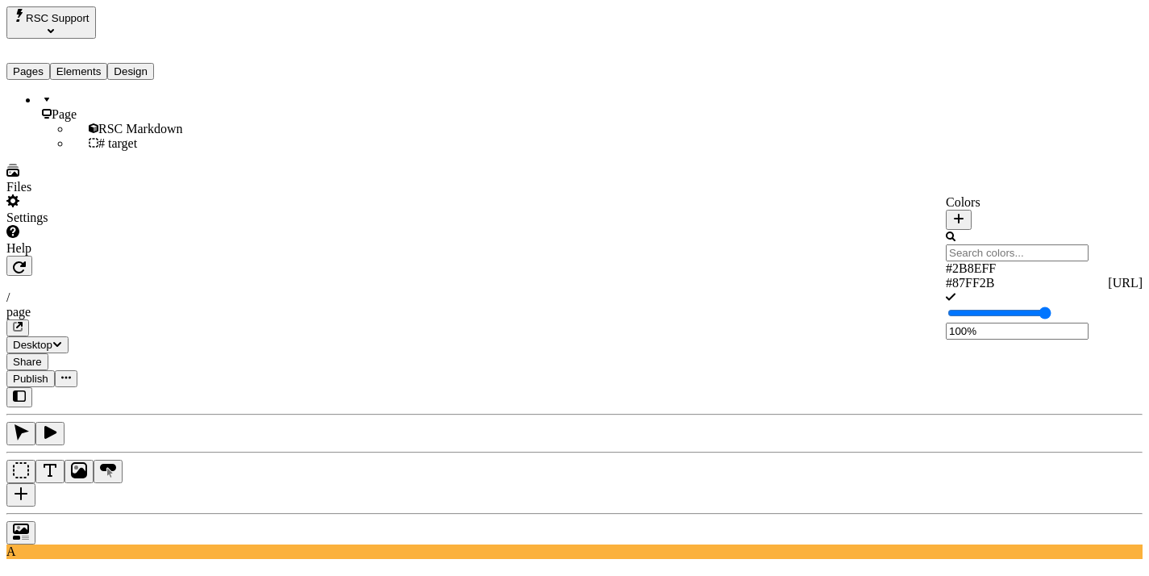
click at [1031, 275] on div "#2B8EFF" at bounding box center [1017, 268] width 143 height 15
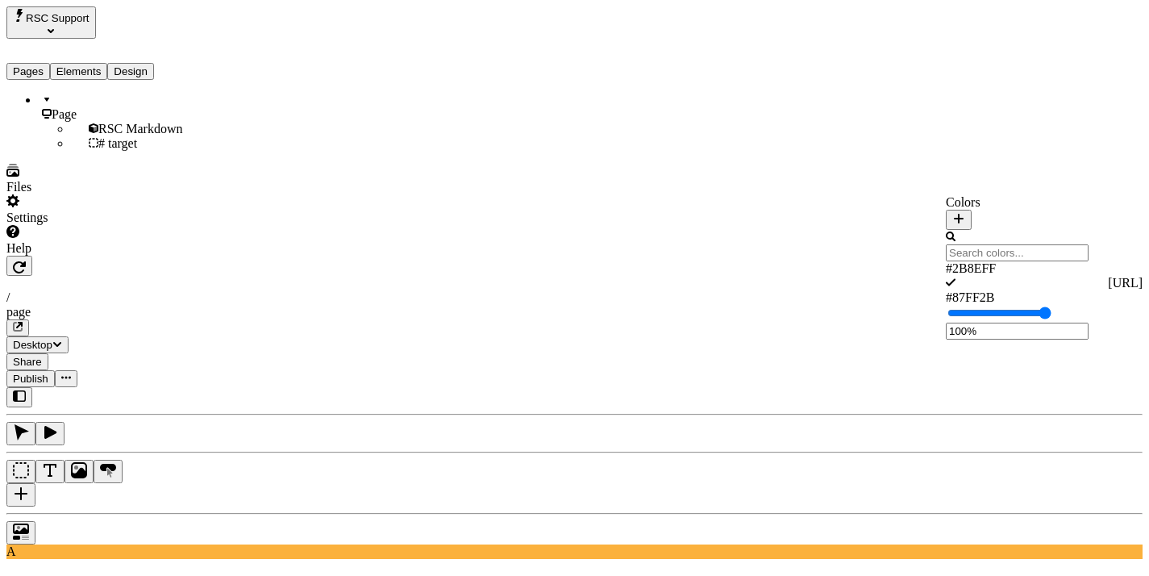
click at [1029, 290] on div "#87FF2B" at bounding box center [1017, 297] width 143 height 15
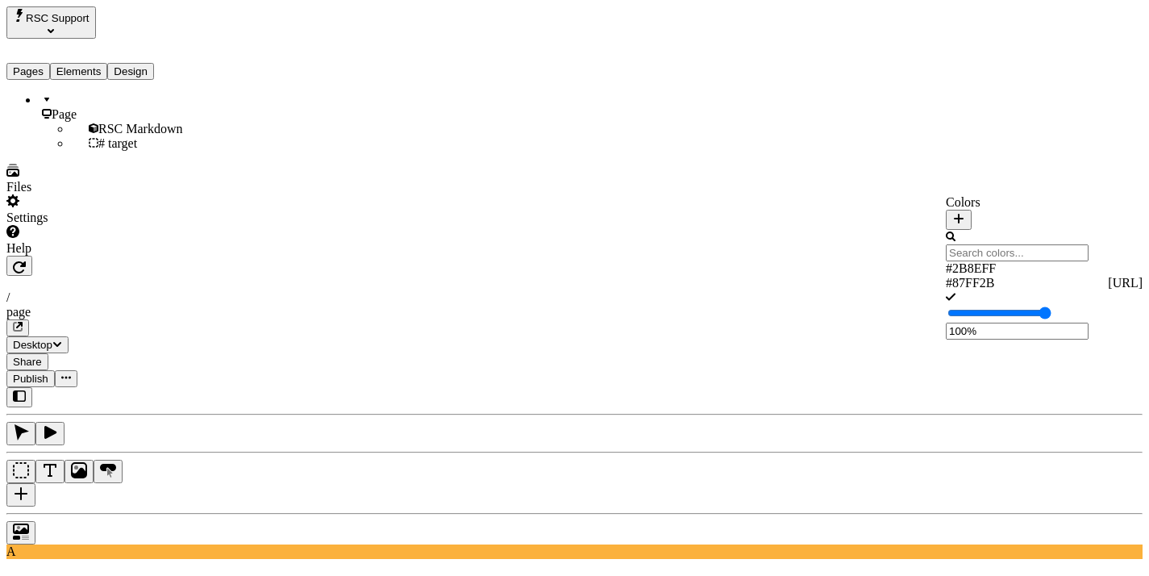
click at [1031, 268] on div "#2B8EFF" at bounding box center [1017, 268] width 143 height 15
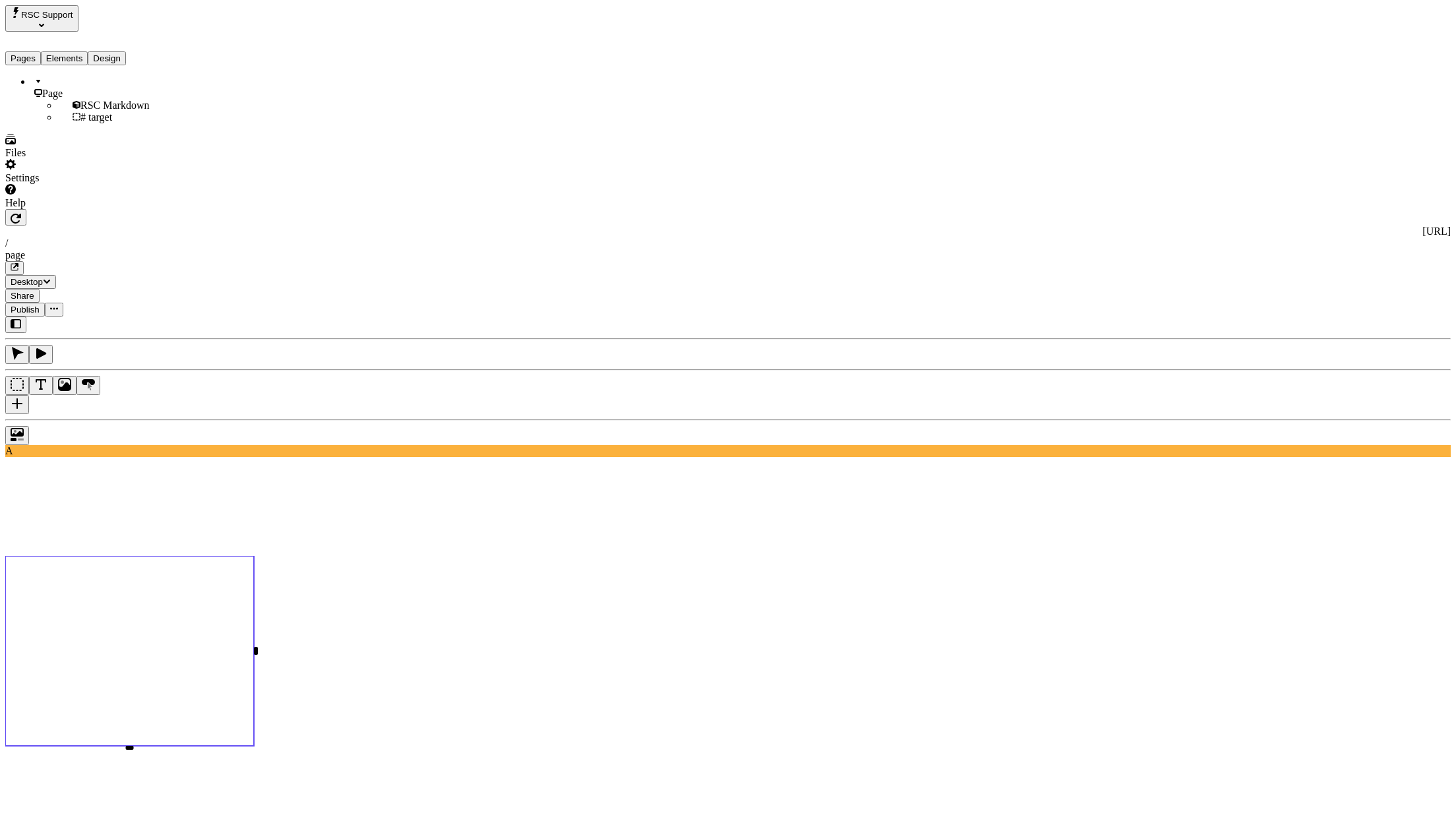
click at [254, 556] on rect at bounding box center [129, 651] width 249 height 190
click at [1359, 237] on div "#87FF2B" at bounding box center [1348, 243] width 117 height 12
click at [1362, 222] on div "#2B8EFF" at bounding box center [1348, 219] width 117 height 12
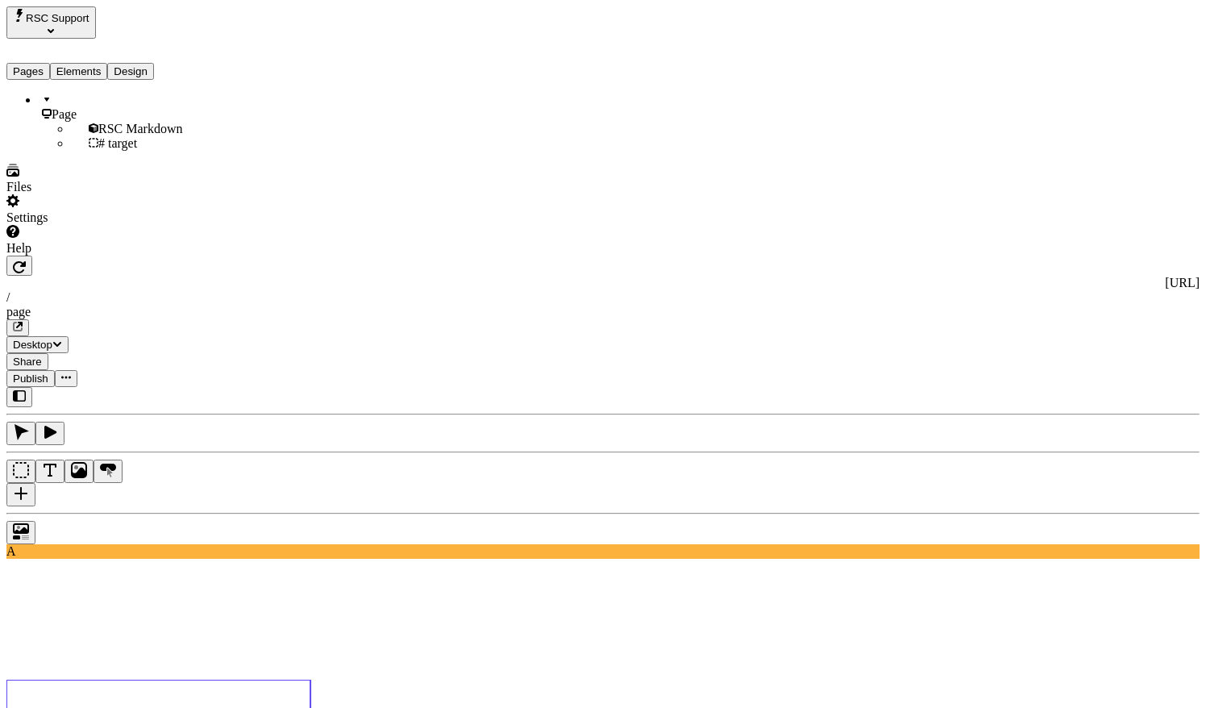
click at [1056, 290] on div "#87FF2B" at bounding box center [1074, 297] width 143 height 15
click at [1091, 266] on div "#2B8EFF" at bounding box center [1074, 268] width 143 height 15
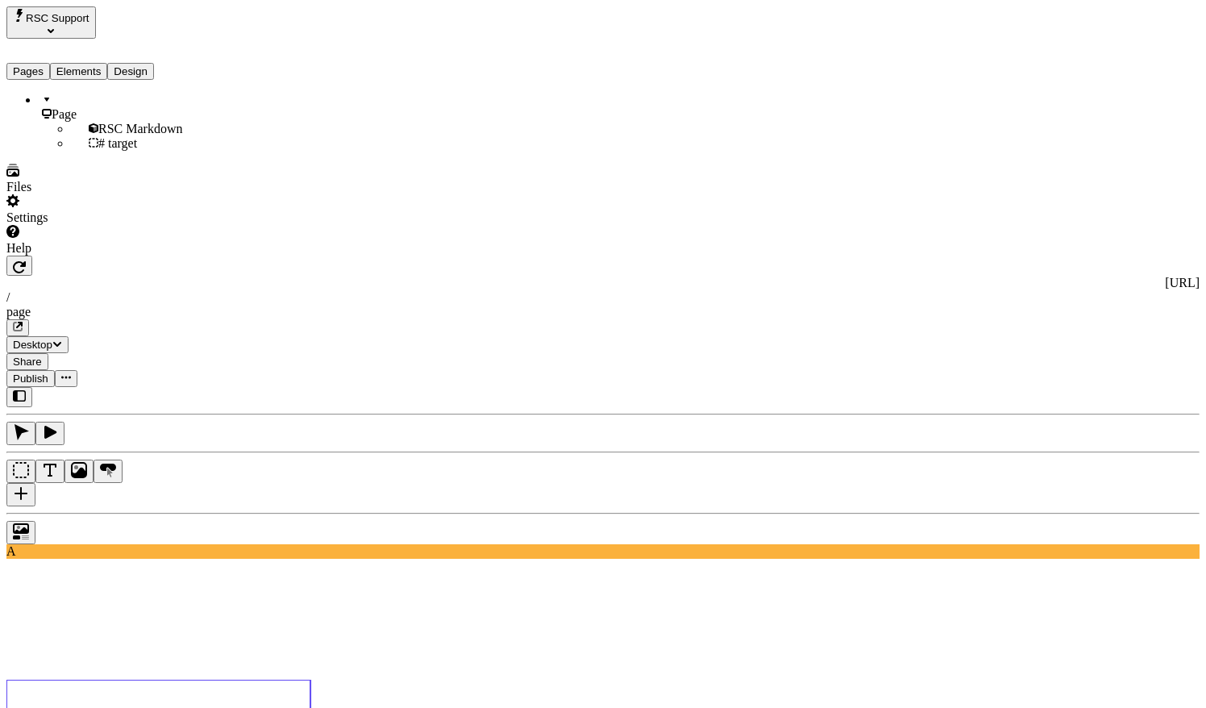
click at [1080, 297] on div "#87FF2B" at bounding box center [1074, 297] width 143 height 15
click at [1079, 270] on div "#2B8EFF" at bounding box center [1074, 268] width 143 height 15
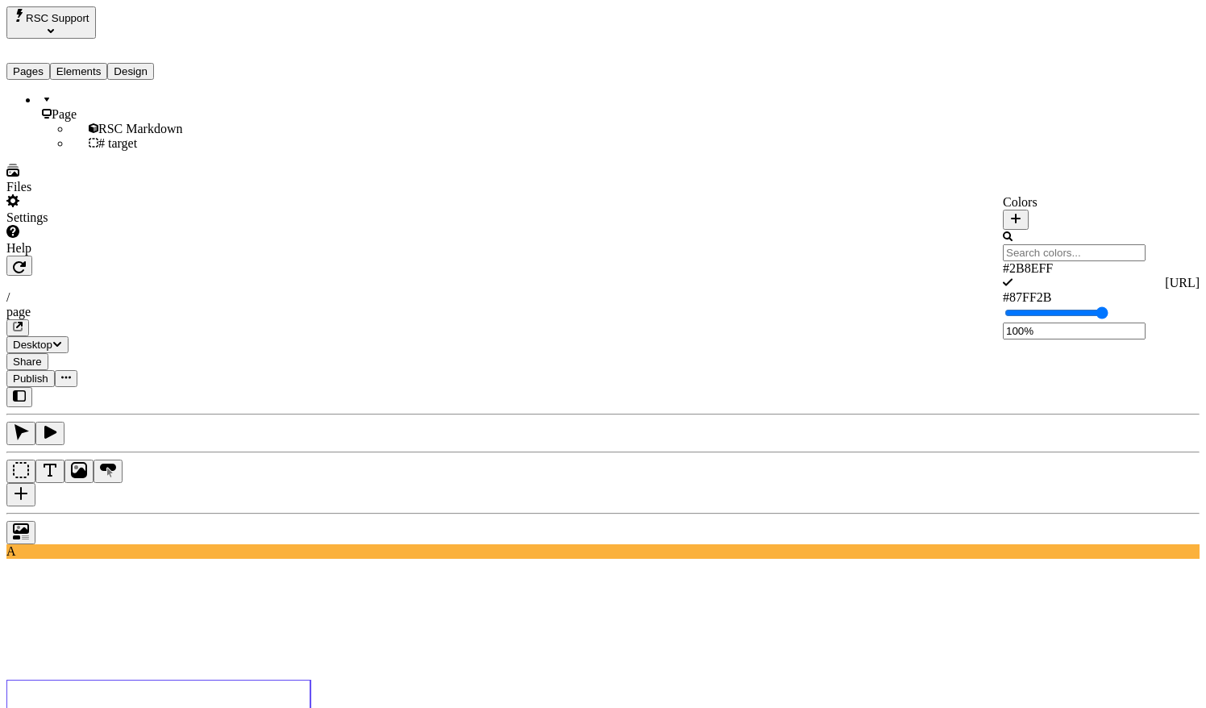
click at [1086, 294] on div "#87FF2B" at bounding box center [1074, 297] width 143 height 15
click at [1094, 270] on div "#2B8EFF" at bounding box center [1074, 268] width 143 height 15
click at [1092, 290] on div "#87FF2B" at bounding box center [1074, 297] width 143 height 15
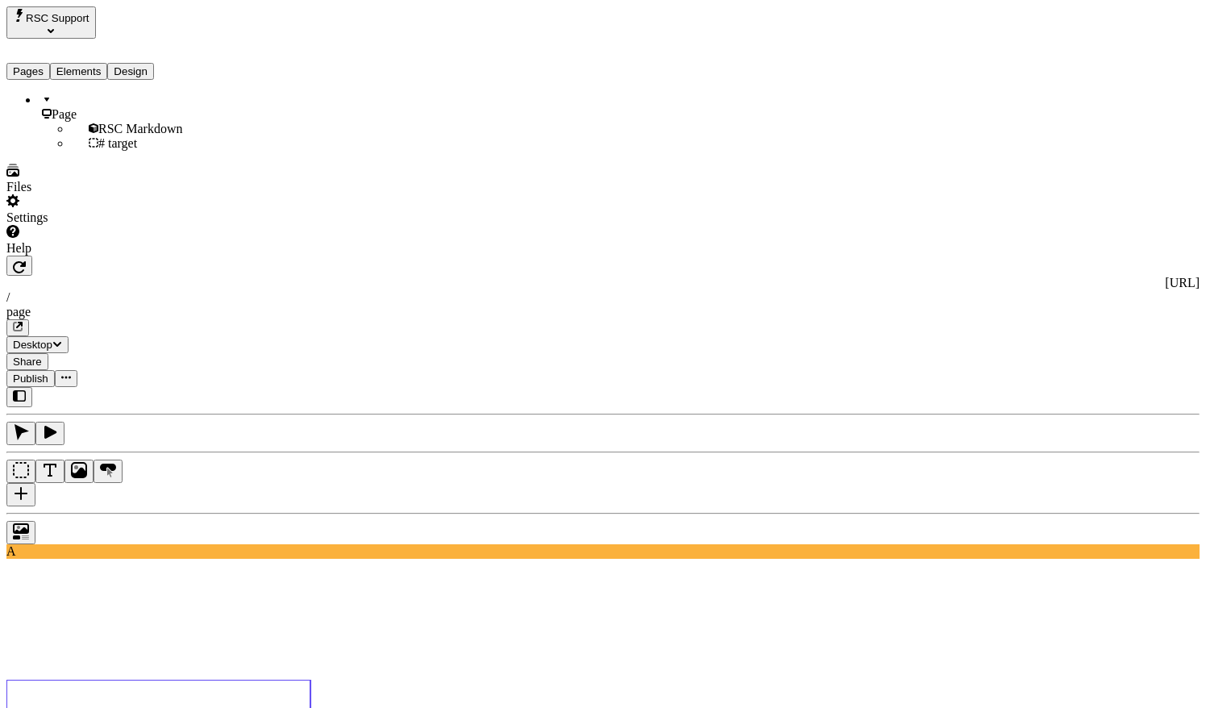
click at [1103, 274] on div "#2B8EFF" at bounding box center [1074, 268] width 143 height 15
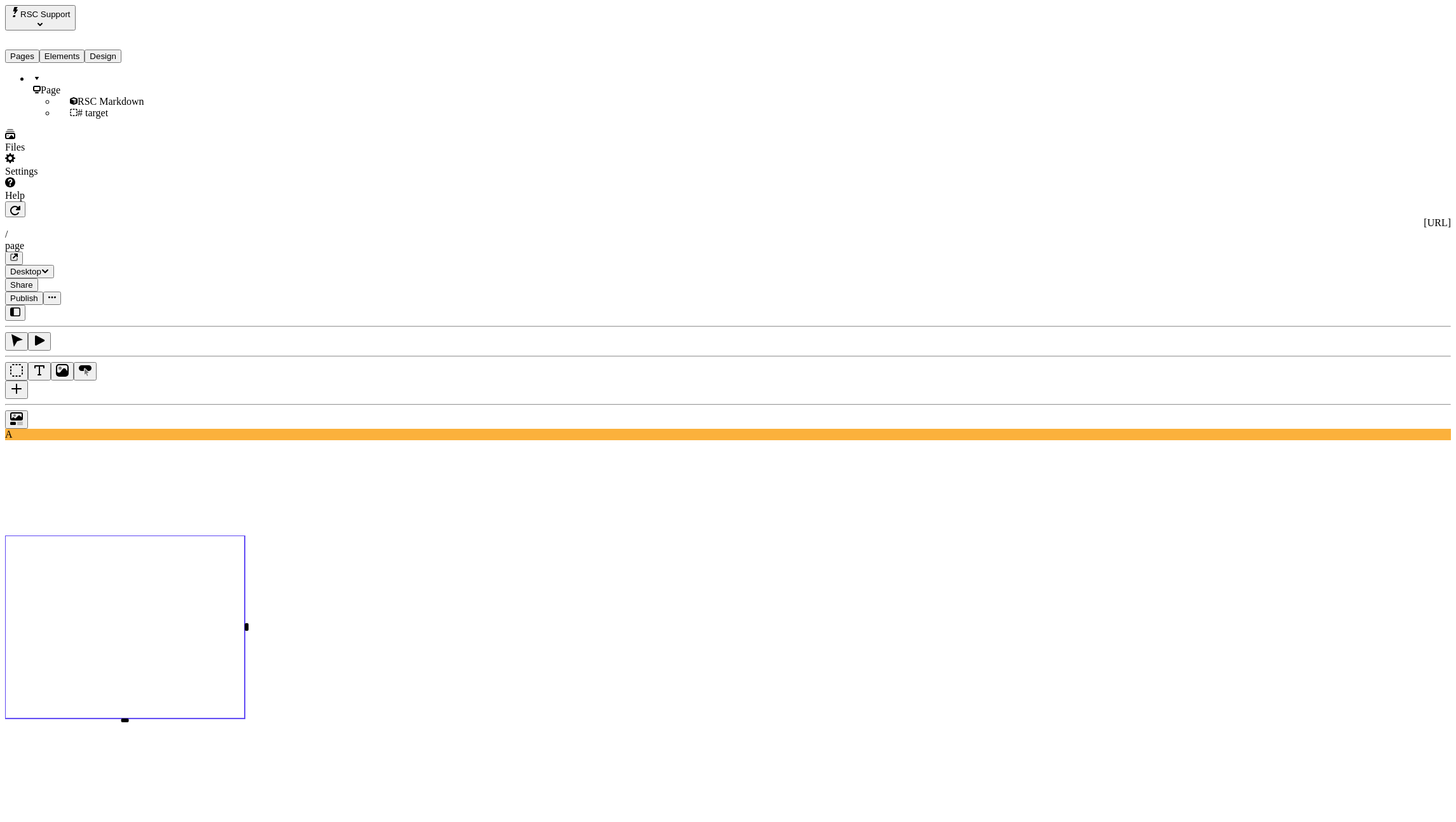
click at [244, 536] on use at bounding box center [125, 627] width 240 height 183
click at [20, 205] on icon "button" at bounding box center [15, 210] width 10 height 10
click at [244, 536] on use at bounding box center [125, 627] width 240 height 183
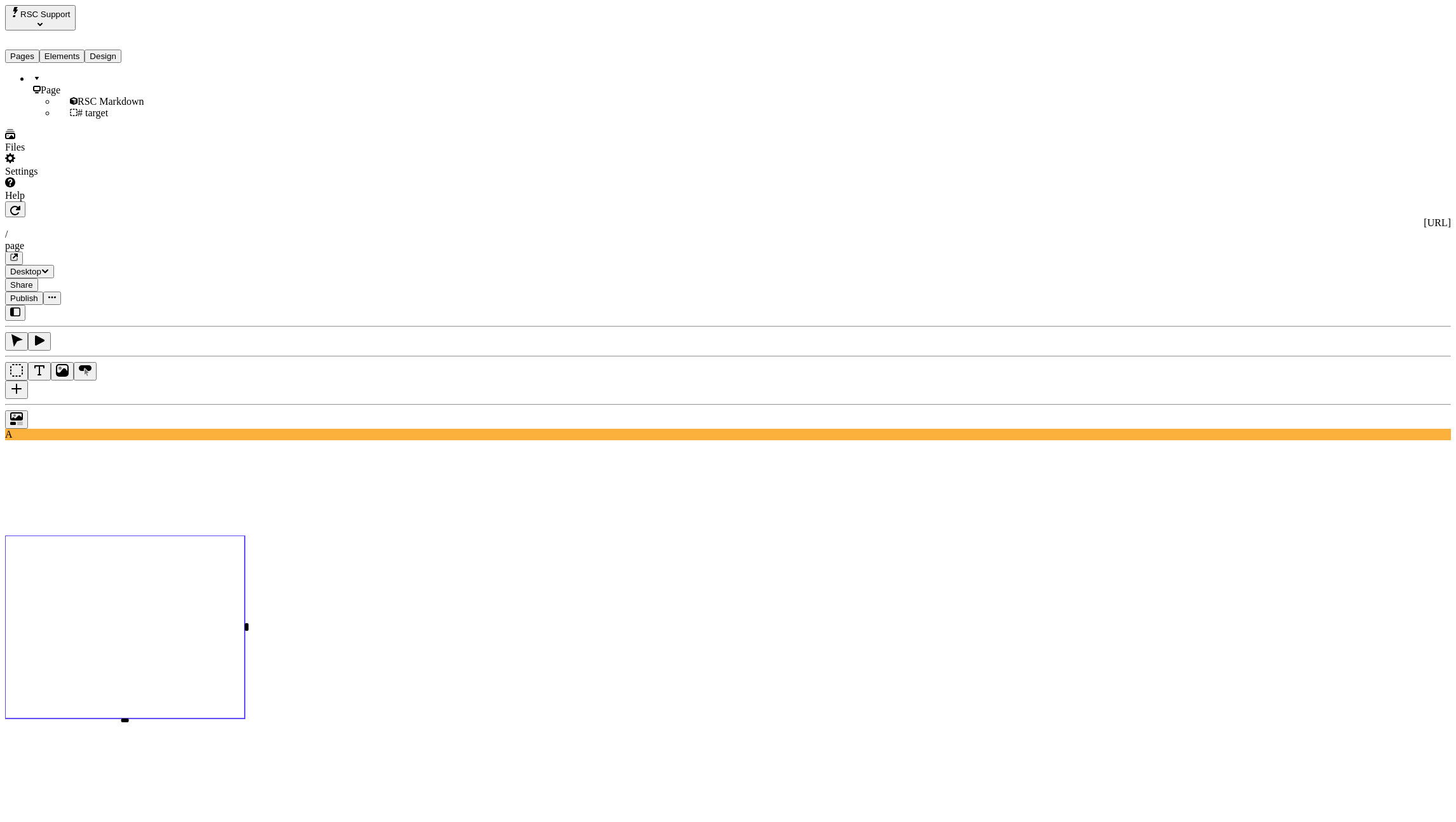
click at [244, 536] on rect at bounding box center [125, 627] width 240 height 183
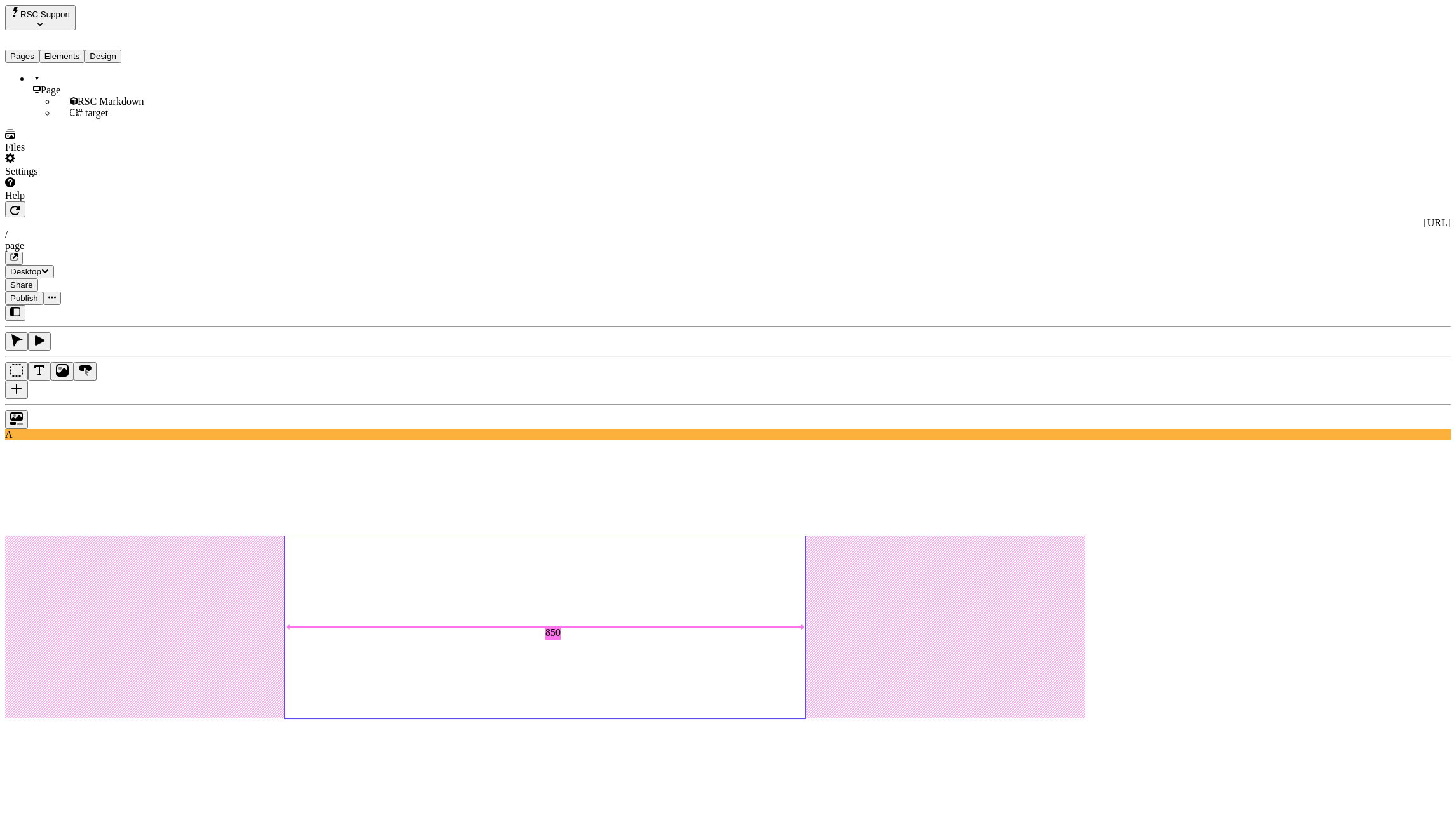
click at [1276, 80] on span "Alt + Click" at bounding box center [1287, 91] width 22 height 22
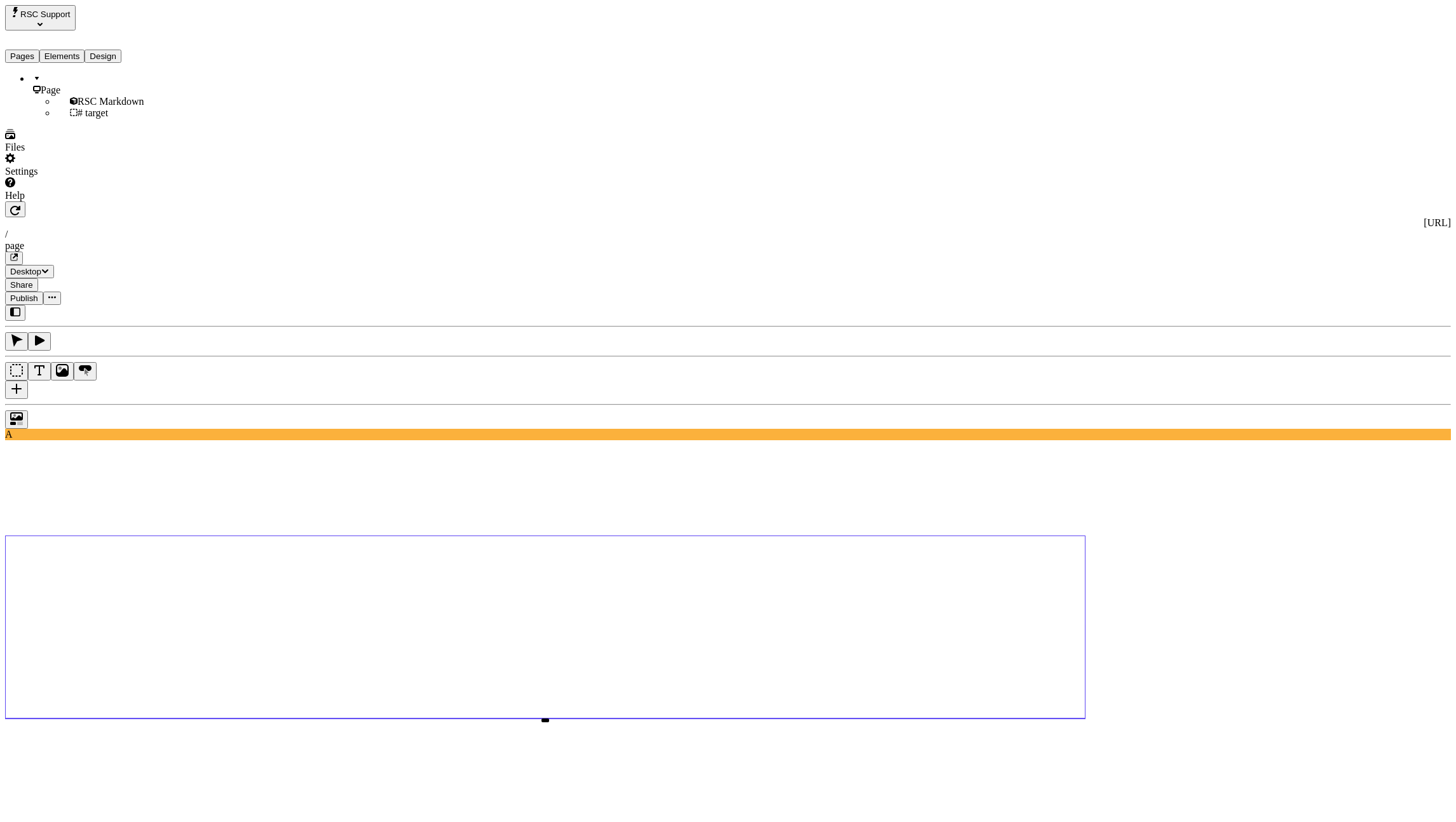
click at [1276, 77] on div "Reset to base Alt + Click" at bounding box center [1287, 99] width 23 height 70
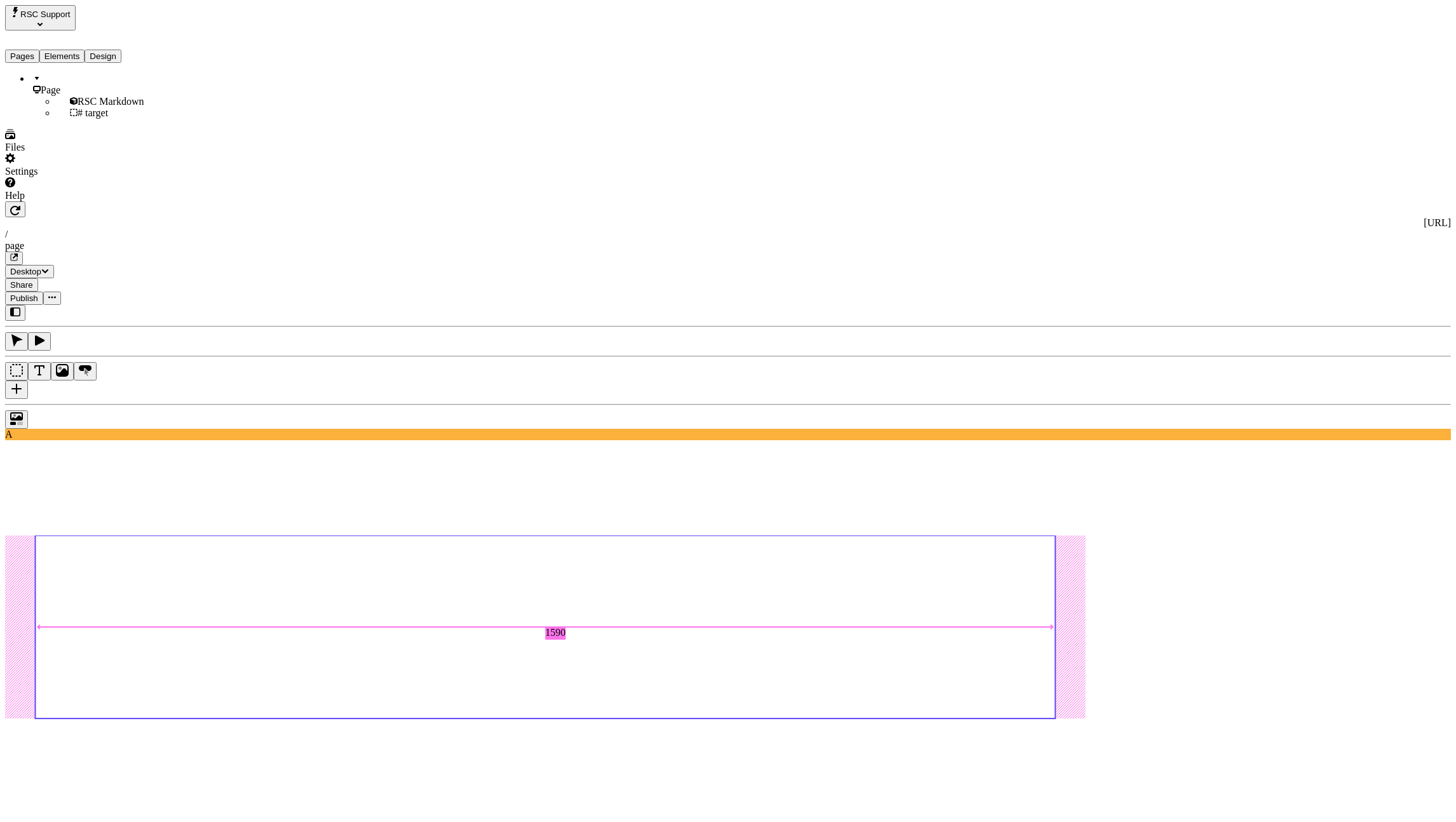
type input "1540"
click at [25, 202] on button "button" at bounding box center [15, 210] width 20 height 16
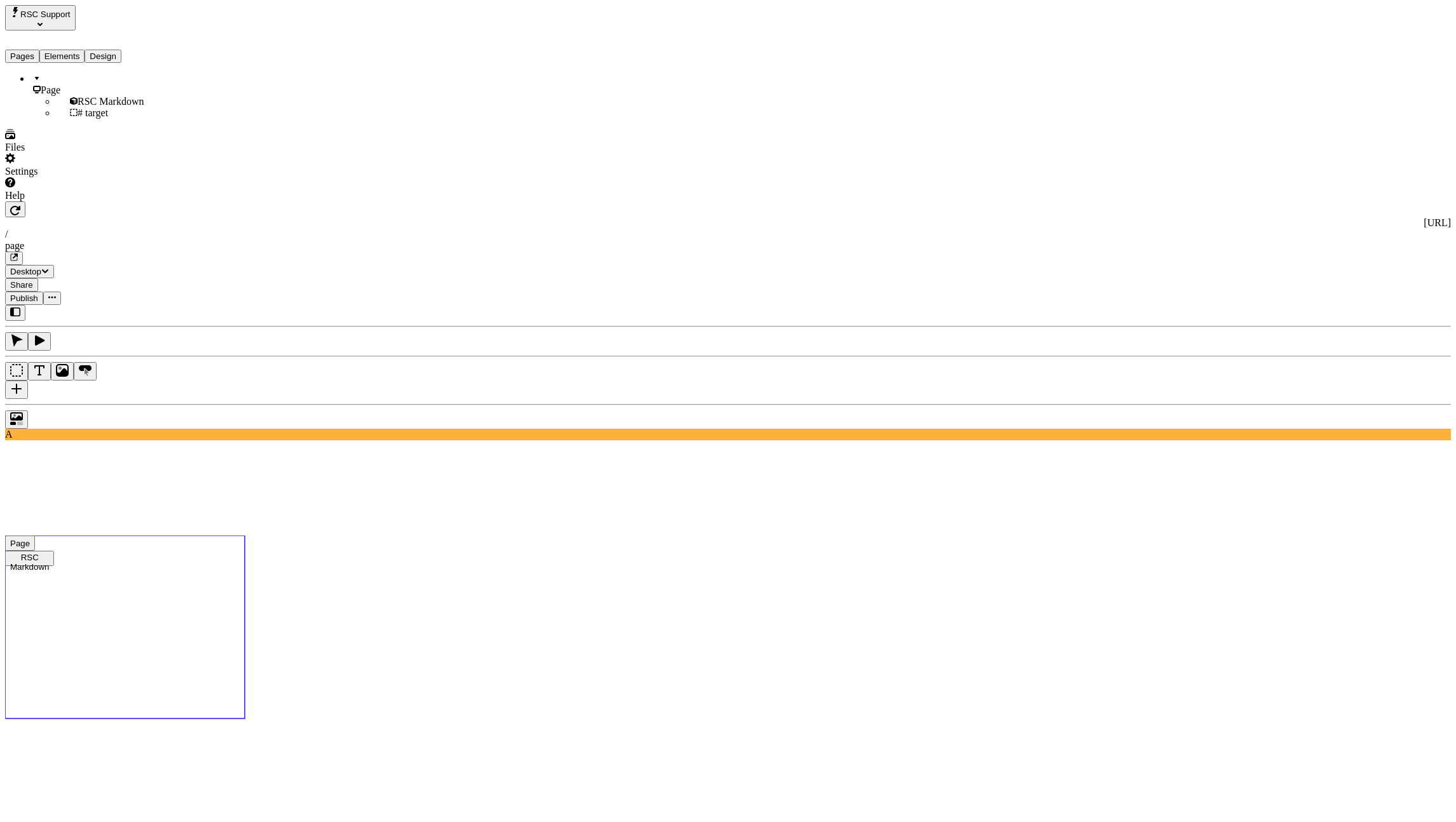
click at [244, 536] on use at bounding box center [125, 627] width 240 height 183
click at [1276, 52] on div "Reset to base Alt + Click" at bounding box center [1287, 68] width 23 height 70
type input "100"
click at [25, 202] on button "button" at bounding box center [15, 210] width 20 height 16
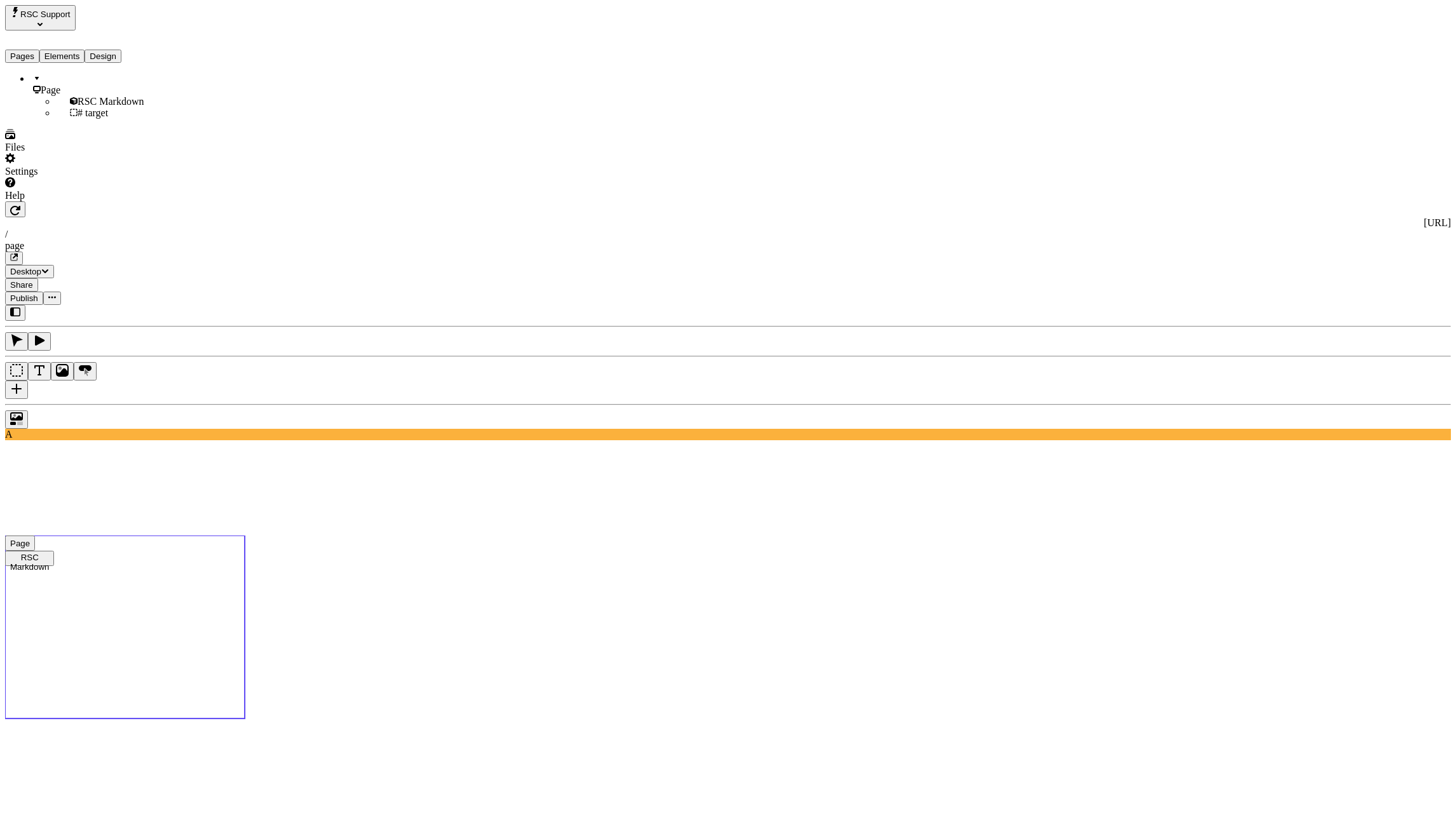
click at [244, 536] on use at bounding box center [125, 627] width 240 height 183
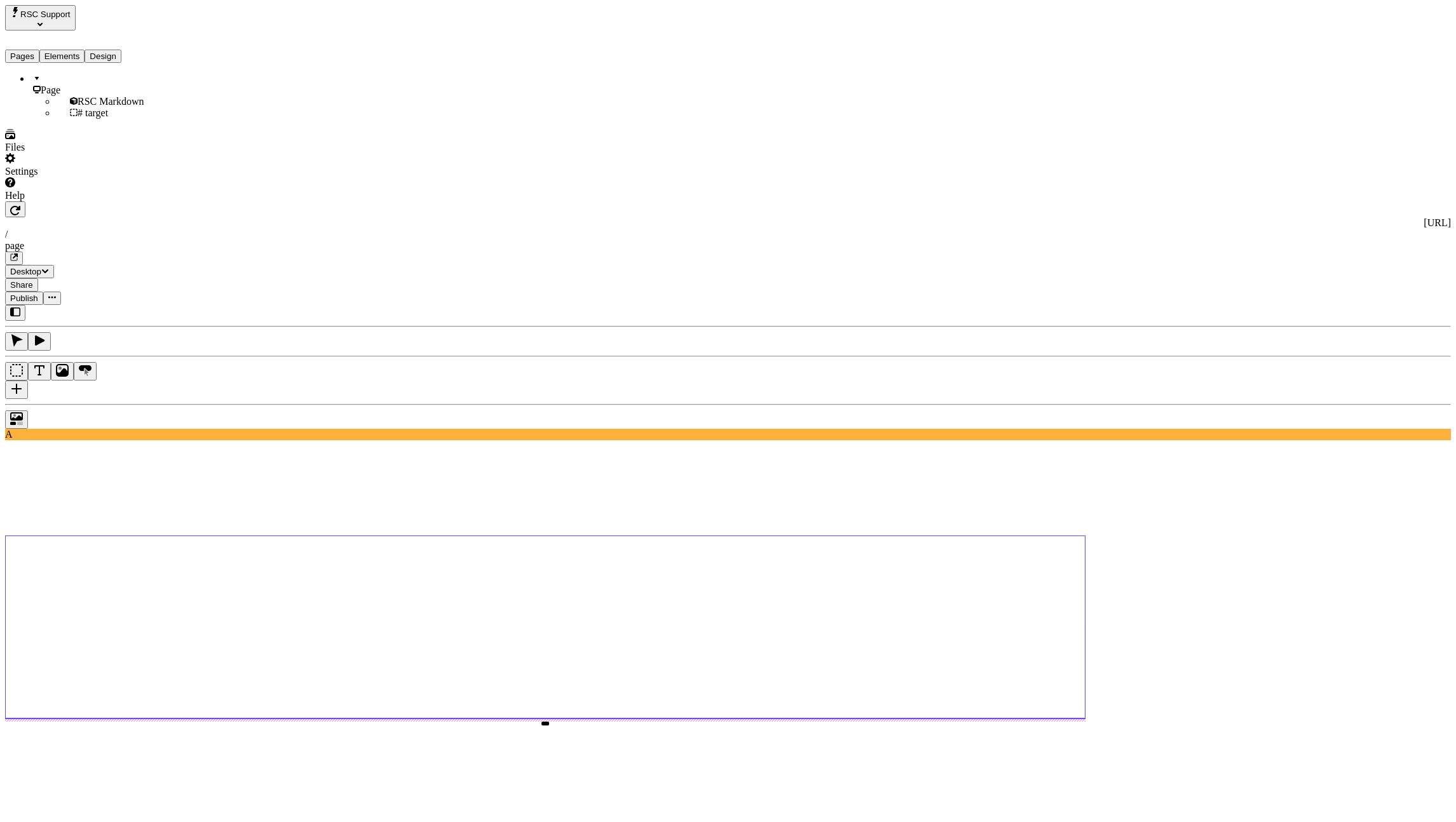
type input "0"
click at [25, 202] on button "button" at bounding box center [15, 210] width 20 height 16
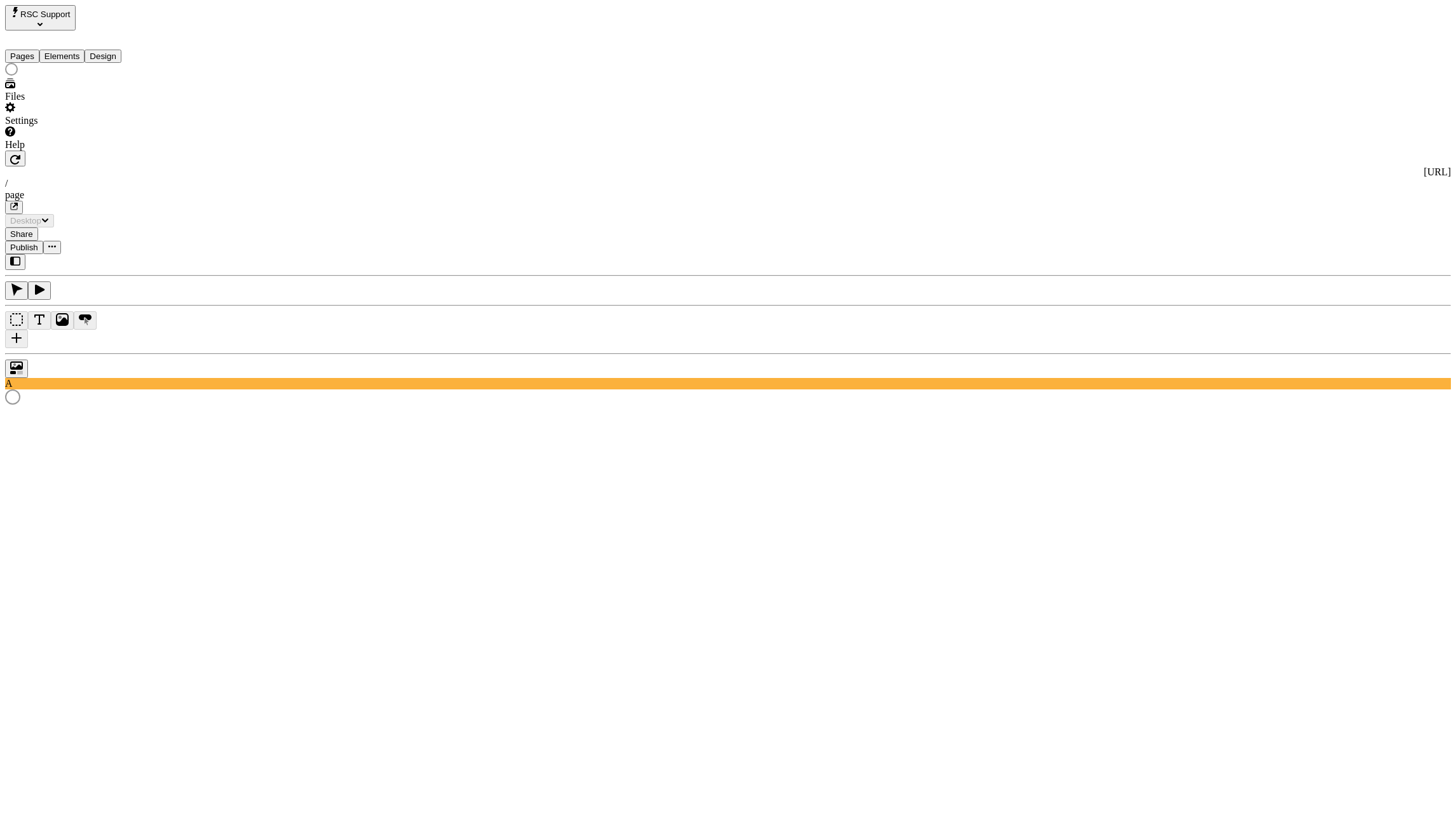
click at [25, 151] on button "button" at bounding box center [15, 158] width 20 height 16
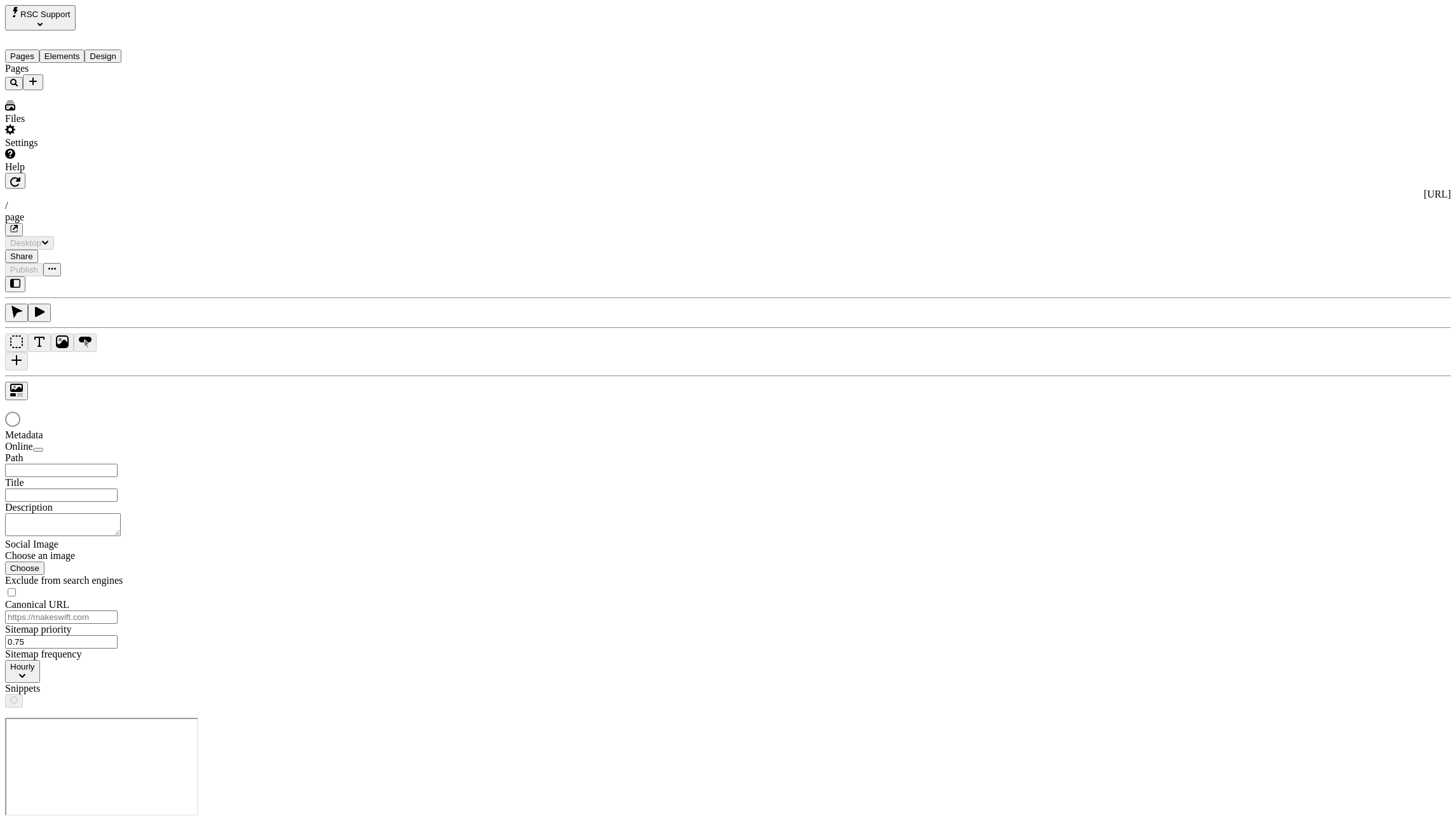
type input "/page"
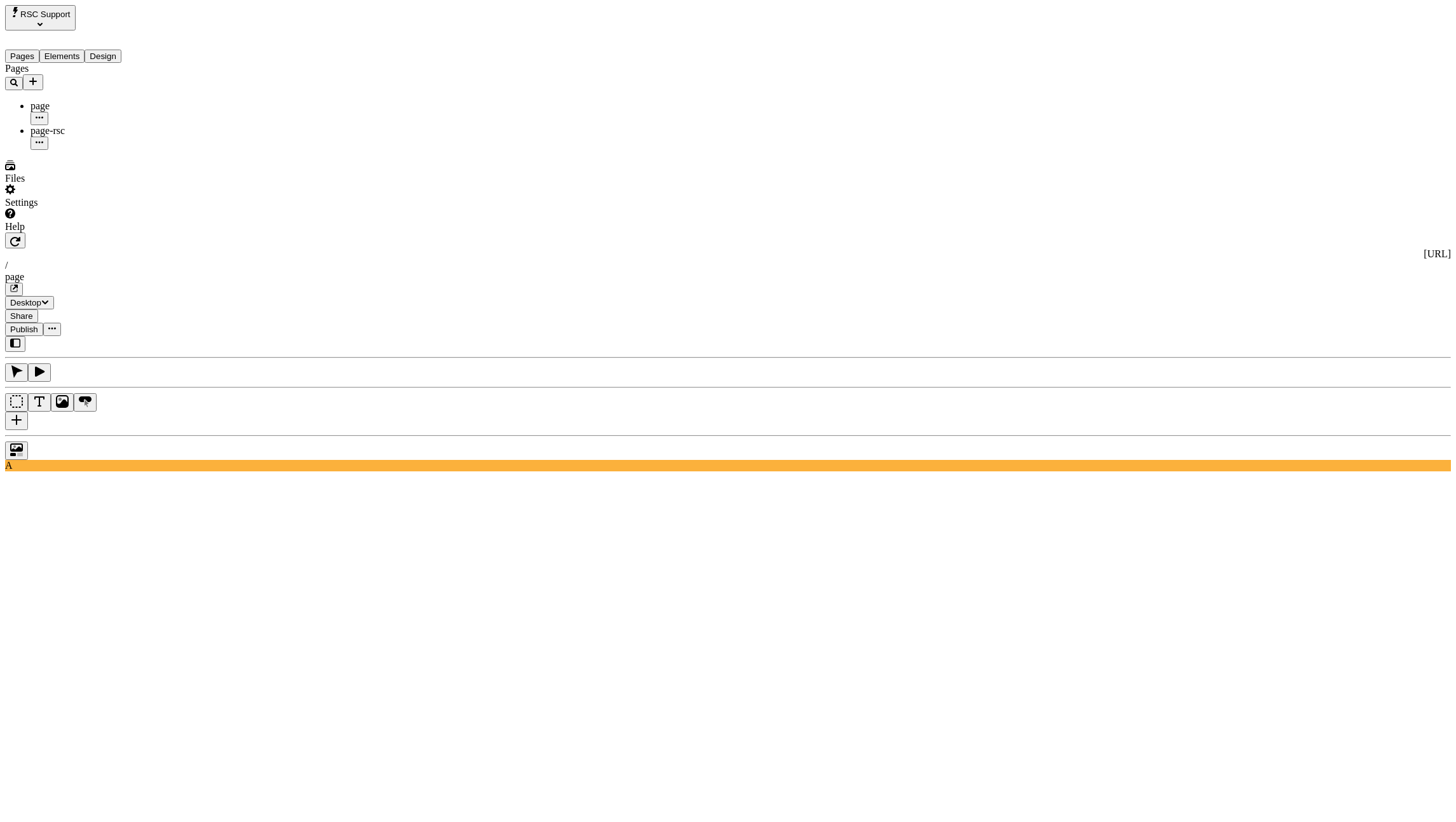
click at [20, 236] on icon "button" at bounding box center [15, 241] width 10 height 10
click at [25, 232] on button "button" at bounding box center [15, 240] width 20 height 16
click at [20, 236] on icon "button" at bounding box center [15, 241] width 10 height 10
click at [214, 232] on div "http://localhost:7777 / page Desktop Share Publish" at bounding box center [728, 284] width 1446 height 103
click at [23, 283] on button "button" at bounding box center [13, 289] width 18 height 13
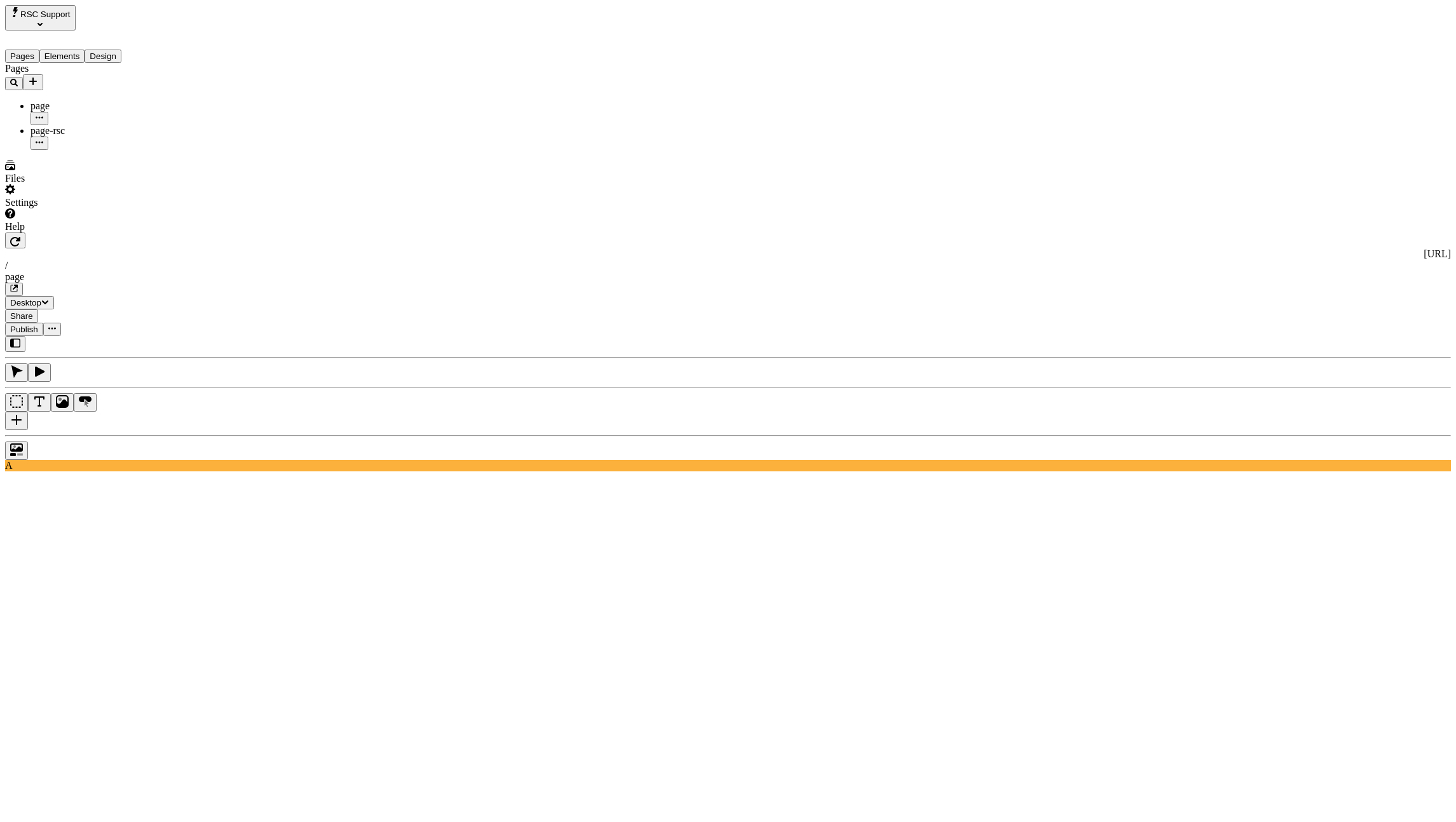
click at [20, 236] on icon "button" at bounding box center [15, 241] width 10 height 10
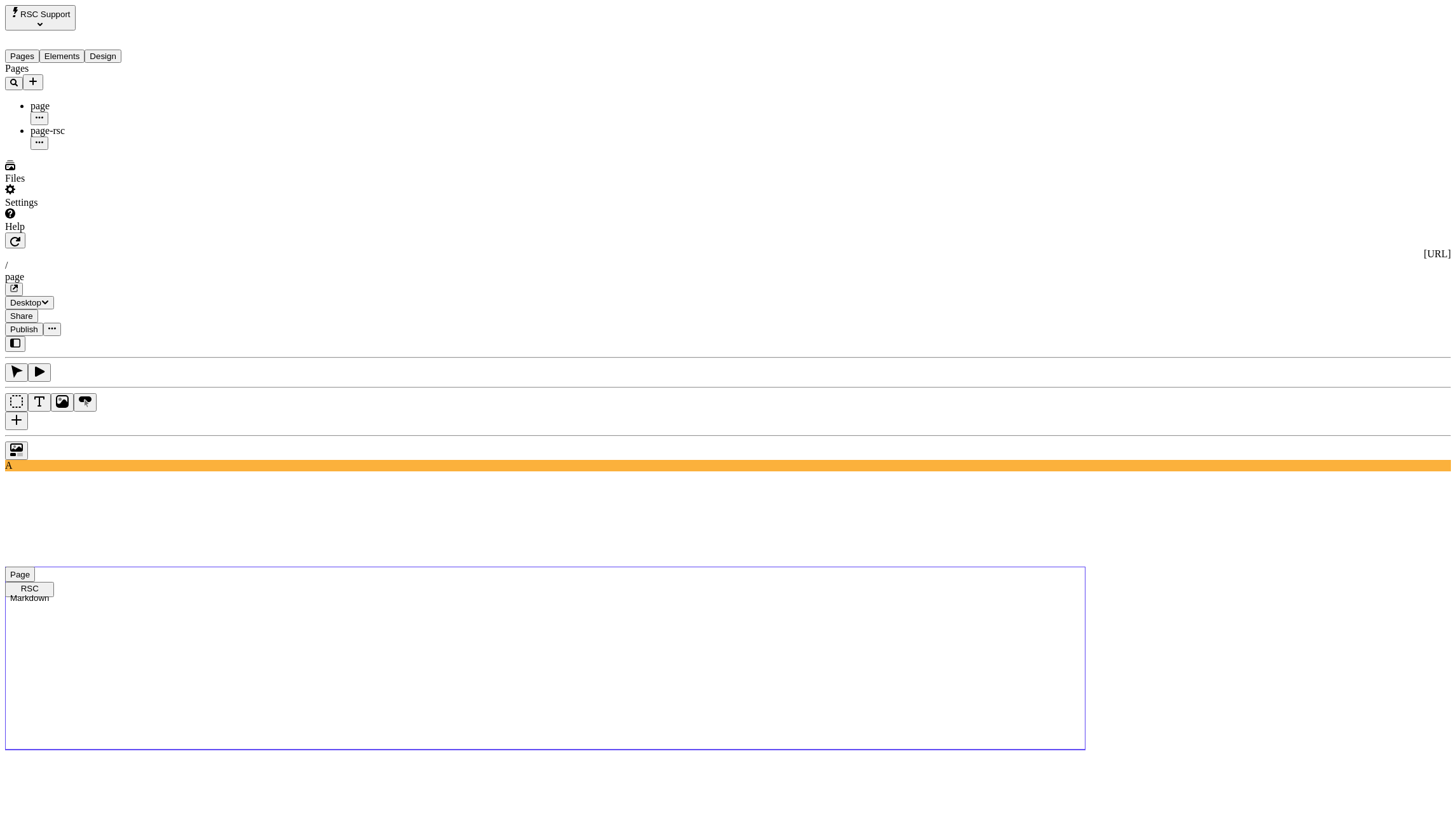
click at [452, 567] on use at bounding box center [545, 658] width 1080 height 183
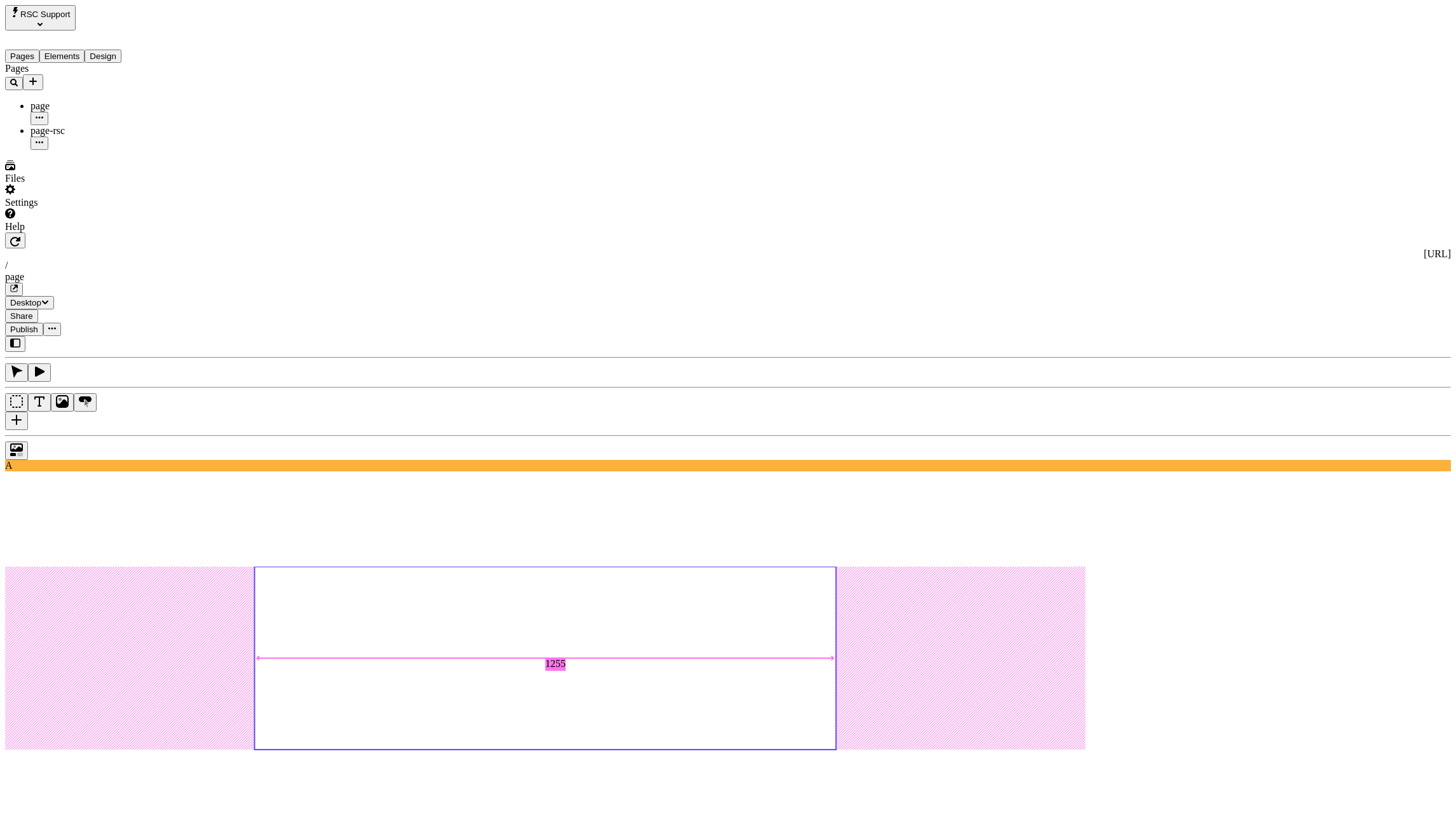
type input "1025"
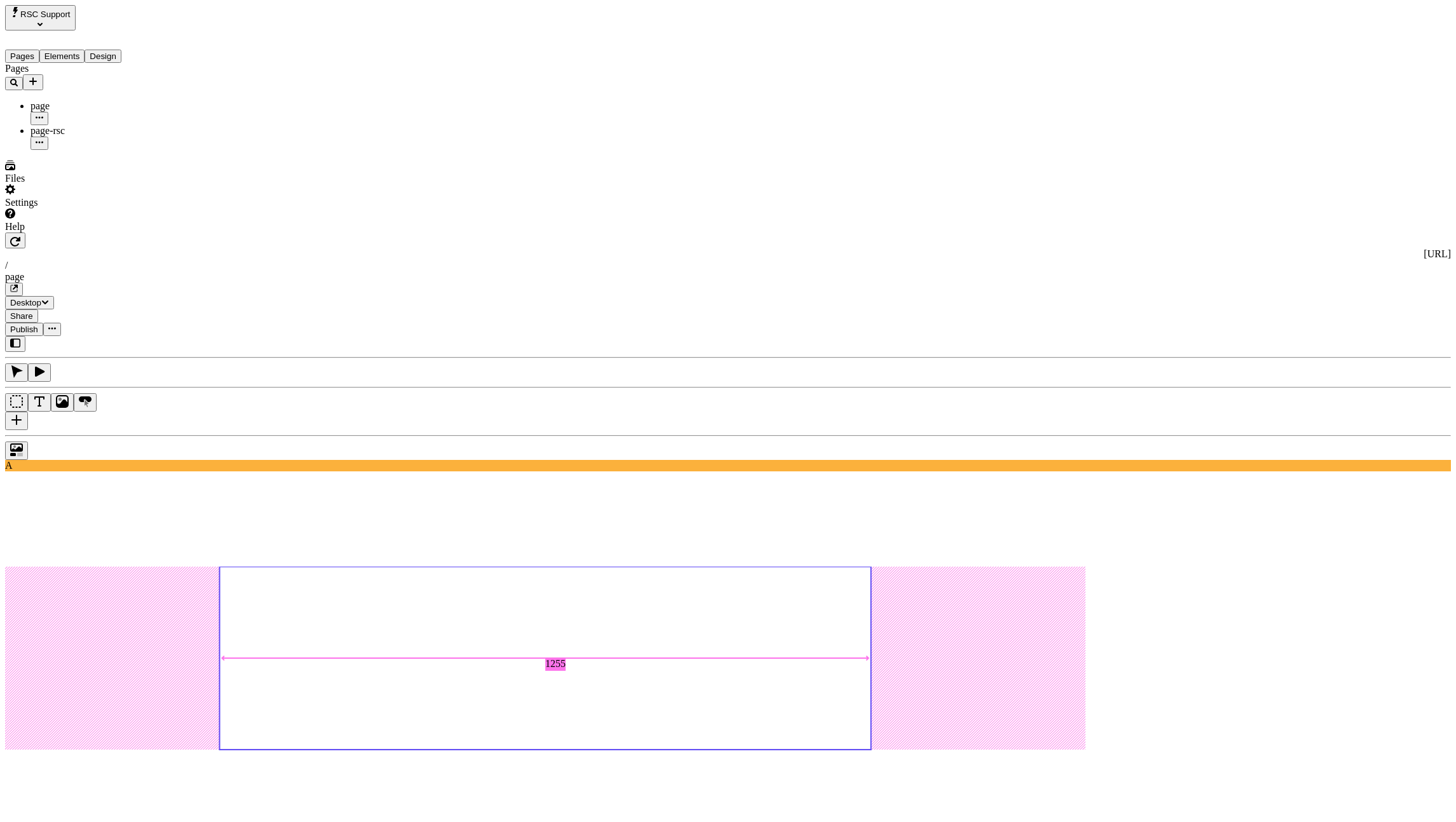
click at [25, 232] on button "button" at bounding box center [15, 240] width 20 height 16
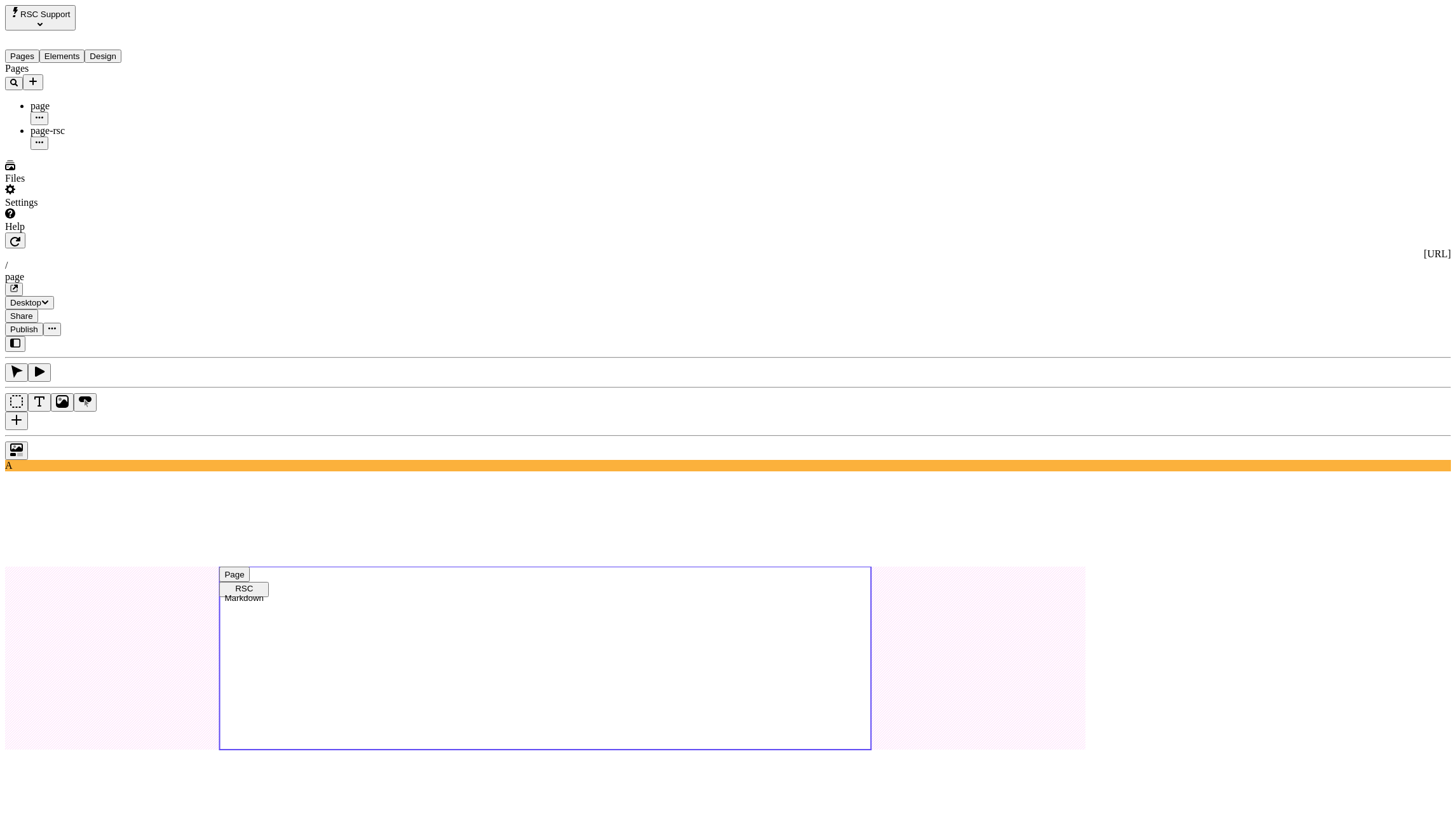
click at [452, 567] on use at bounding box center [545, 658] width 651 height 183
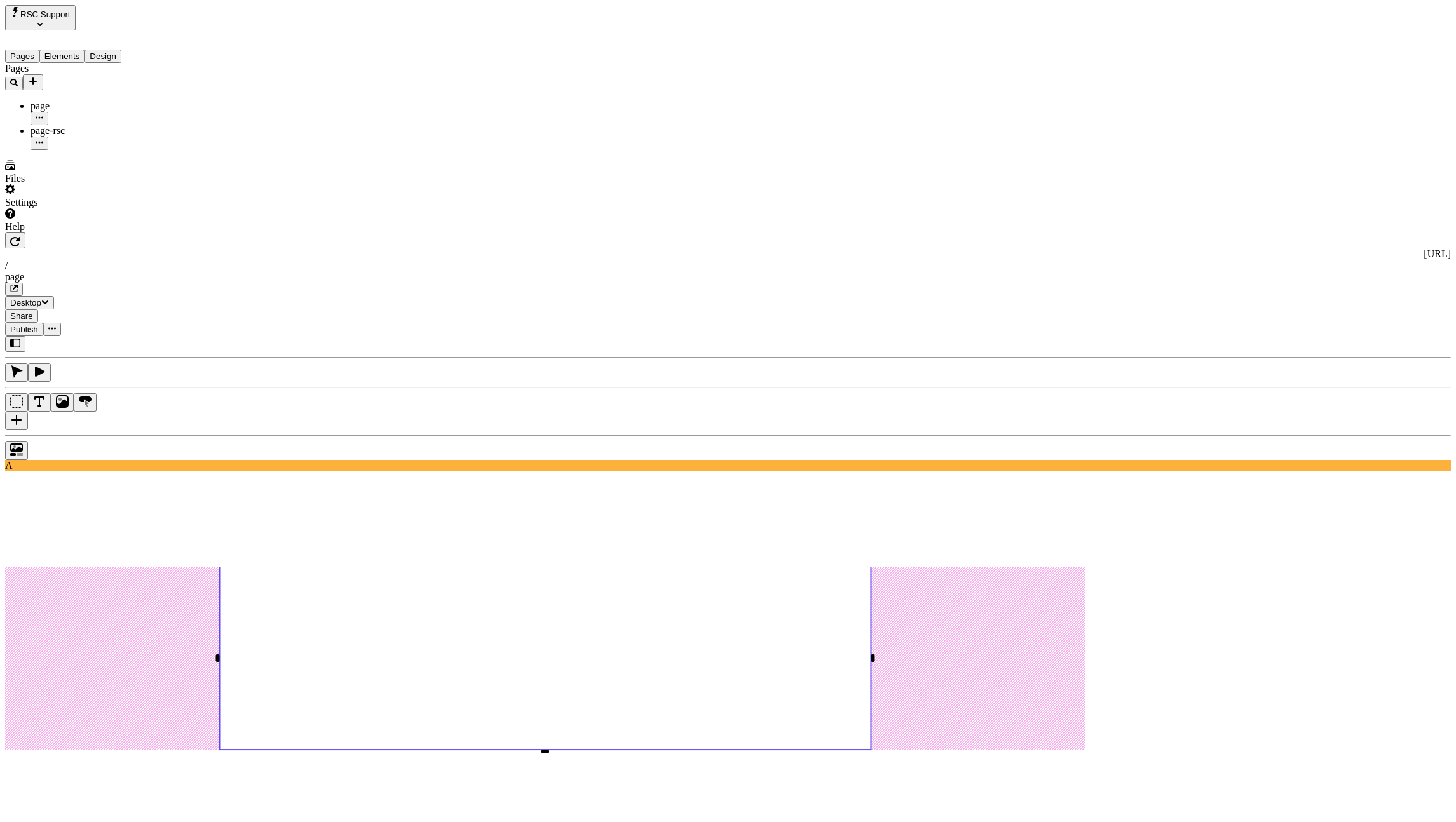
click at [552, 567] on rect at bounding box center [545, 658] width 651 height 183
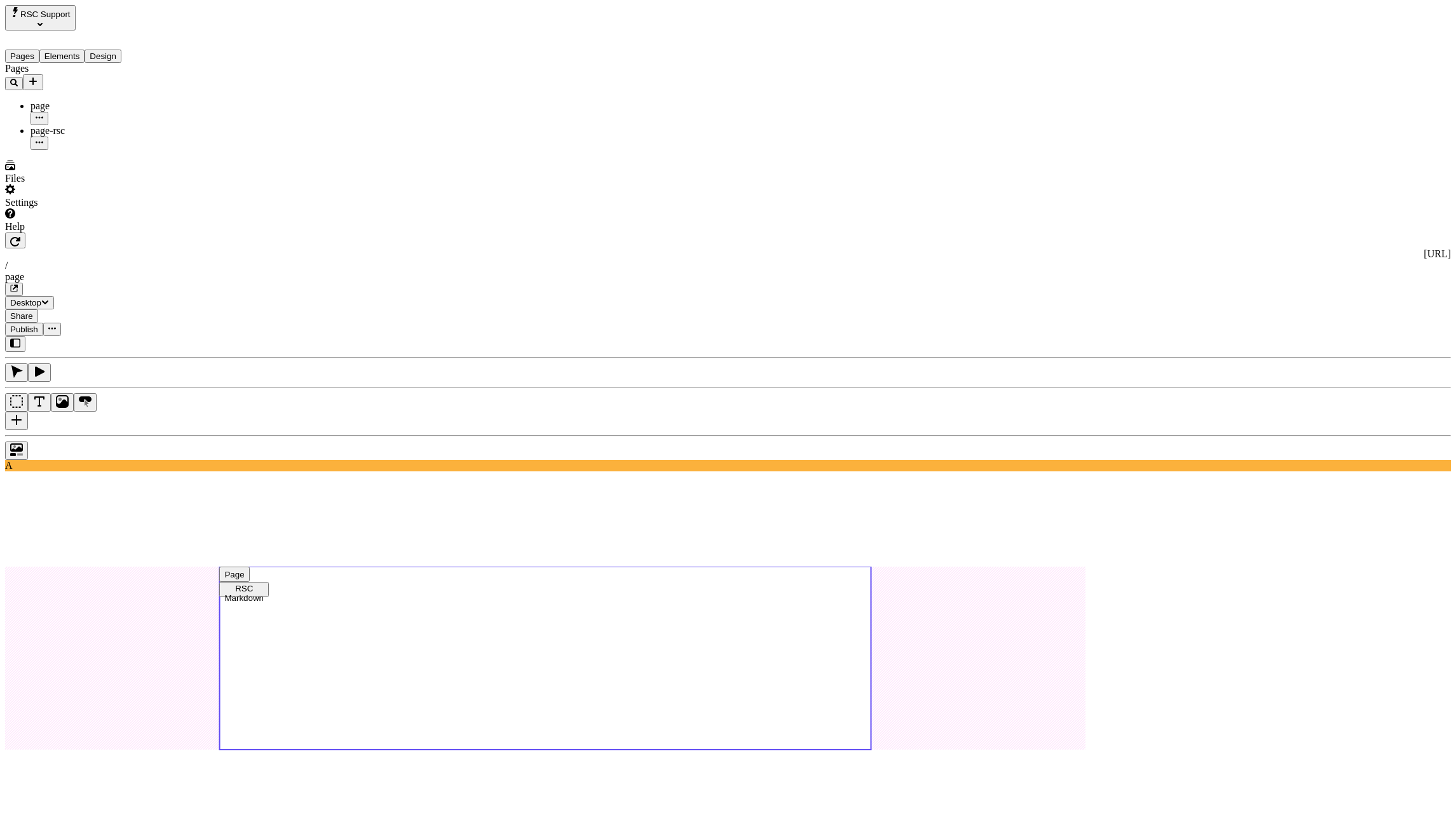
click at [870, 567] on use at bounding box center [545, 658] width 651 height 183
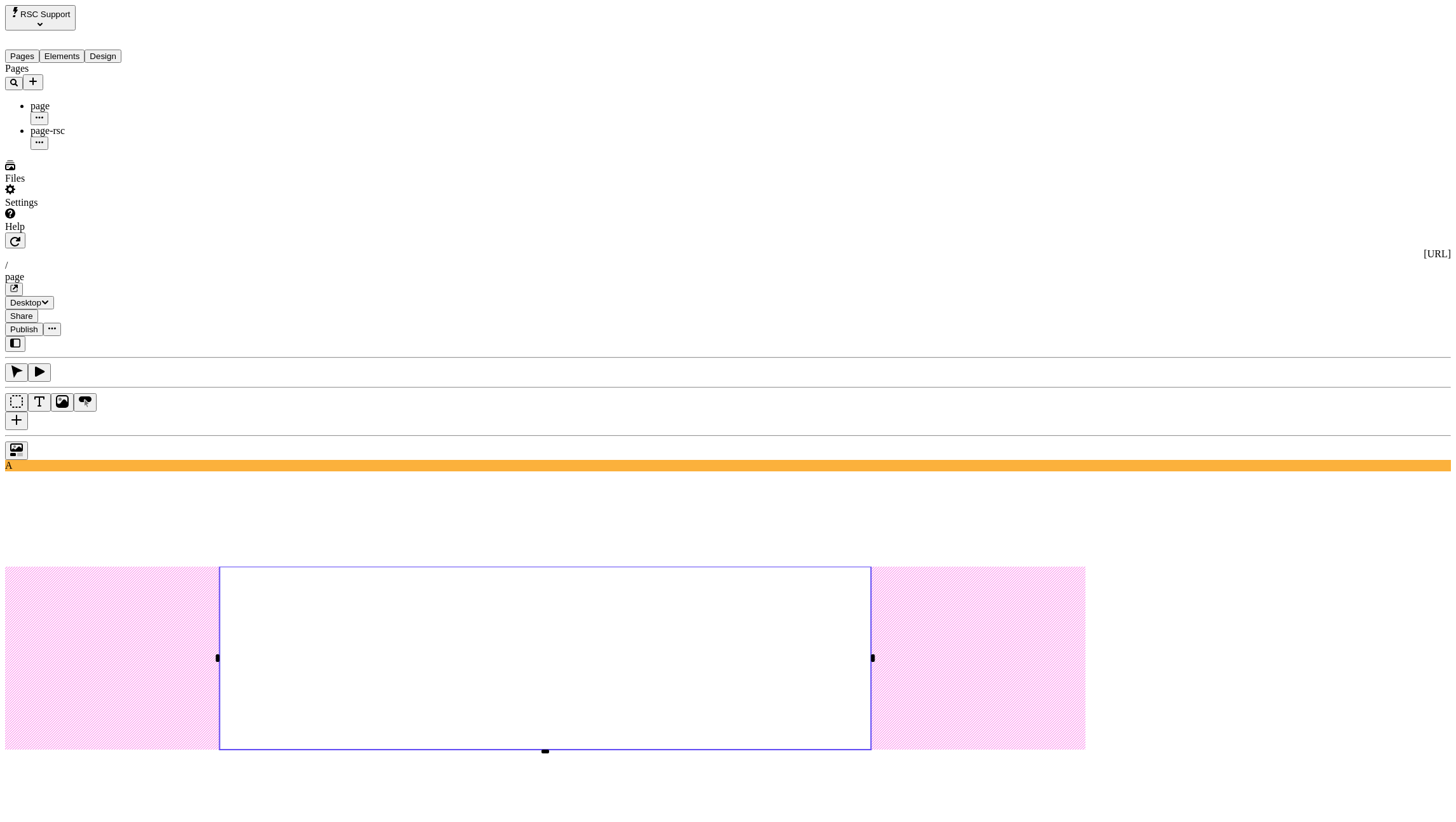
click at [1276, 49] on div "Reset to base Alt + Click" at bounding box center [1287, 68] width 23 height 70
type input "100"
